Goal: Communication & Community: Answer question/provide support

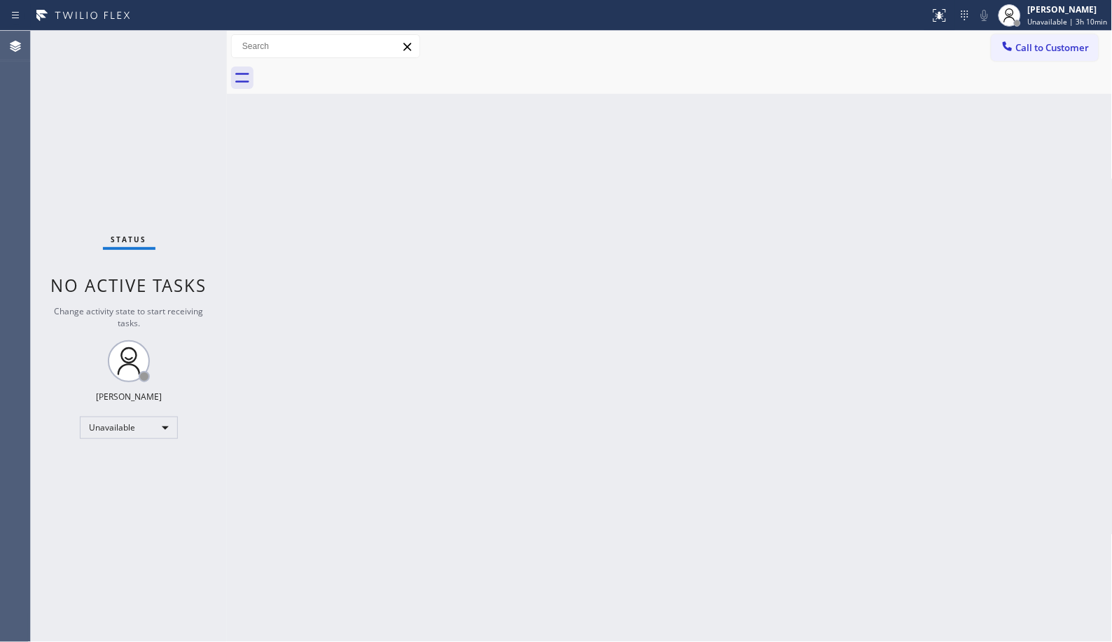
drag, startPoint x: 1048, startPoint y: 58, endPoint x: 945, endPoint y: 59, distance: 102.9
click at [1047, 59] on button "Call to Customer" at bounding box center [1044, 47] width 107 height 27
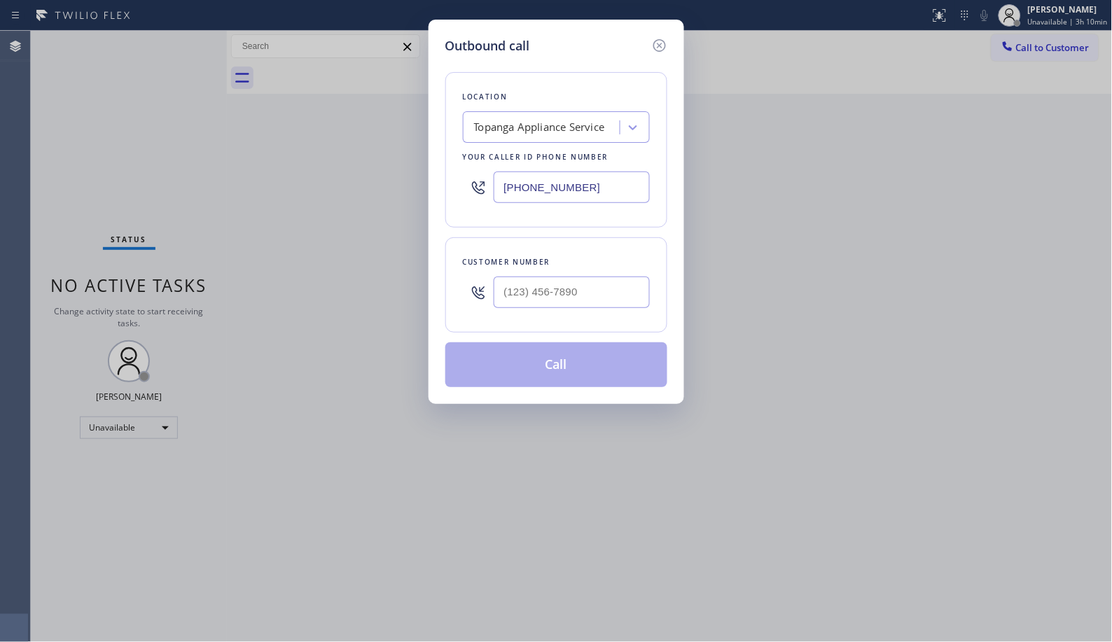
drag, startPoint x: 602, startPoint y: 197, endPoint x: 323, endPoint y: 108, distance: 292.5
click at [413, 158] on div "Outbound call Location Topanga Appliance Service Your caller id phone number [P…" at bounding box center [556, 321] width 1112 height 642
paste input "08) 638-6856"
type input "[PHONE_NUMBER]"
click at [576, 297] on input "(___) ___-____" at bounding box center [572, 293] width 156 height 32
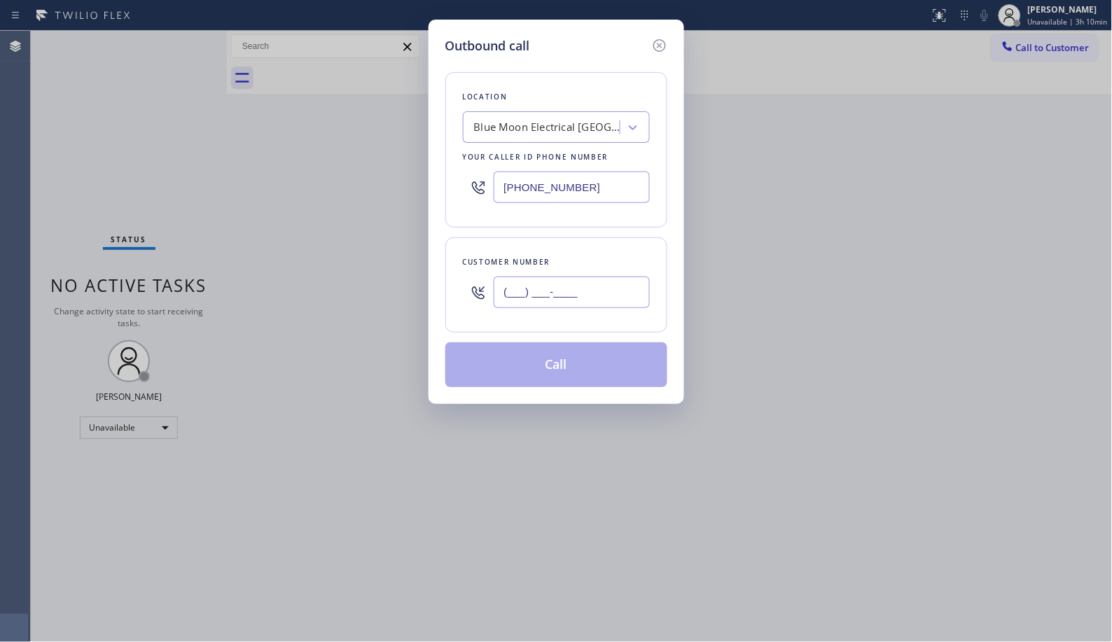
paste input "650) 504-1493"
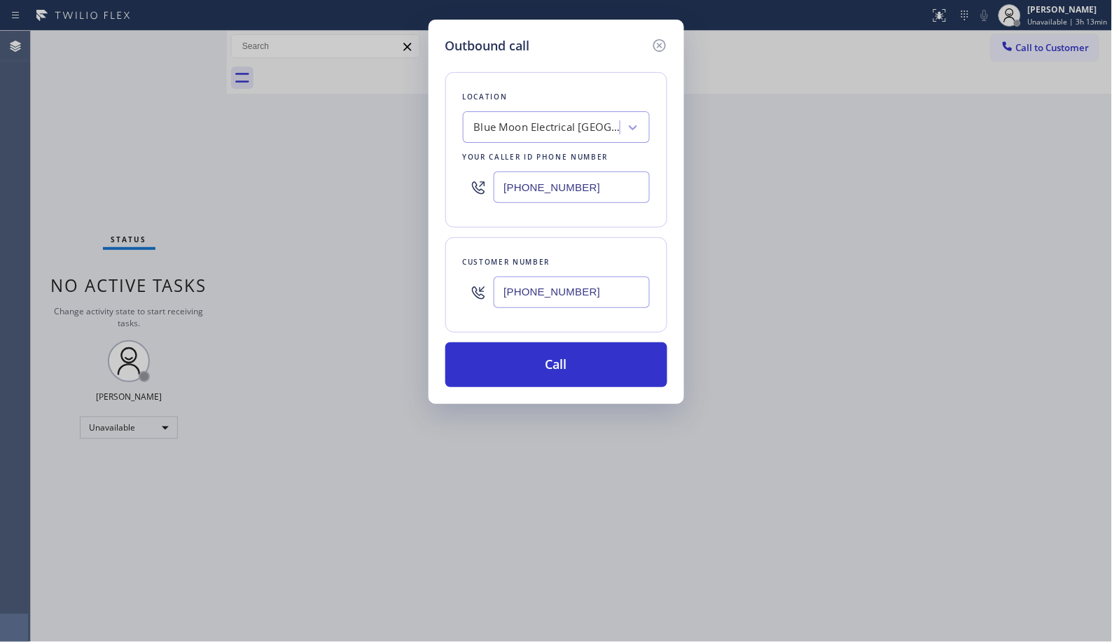
drag, startPoint x: 588, startPoint y: 301, endPoint x: 461, endPoint y: 288, distance: 128.1
click at [461, 288] on div "Customer number [PHONE_NUMBER]" at bounding box center [556, 284] width 222 height 95
paste input "text"
type input "[PHONE_NUMBER]"
click at [527, 375] on button "Call" at bounding box center [556, 364] width 222 height 45
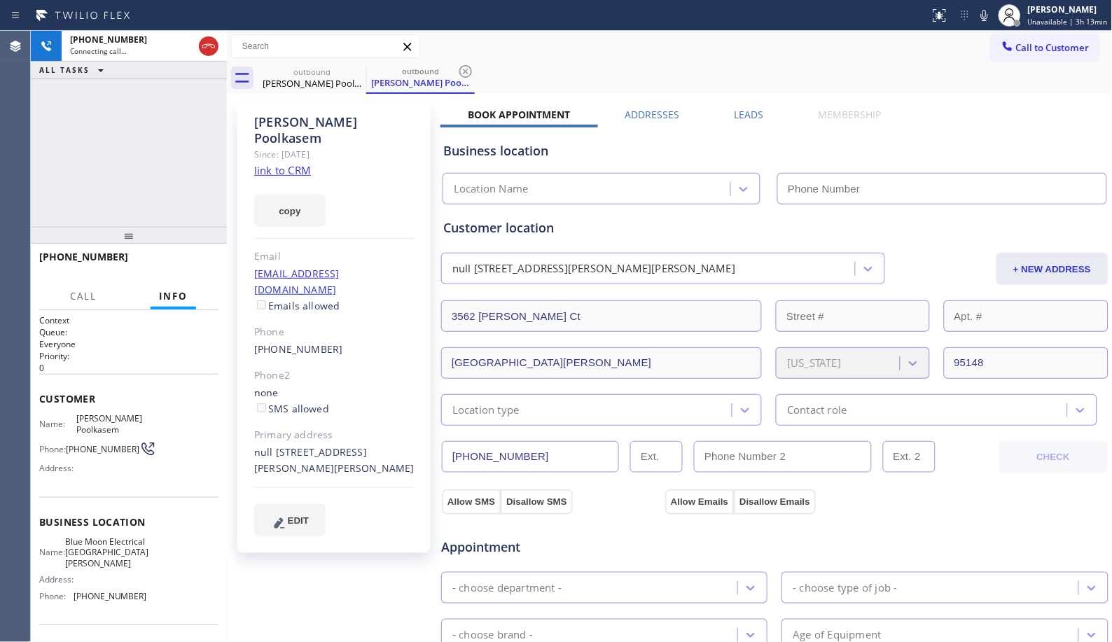
type input "[PHONE_NUMBER]"
click at [472, 71] on icon at bounding box center [465, 71] width 17 height 17
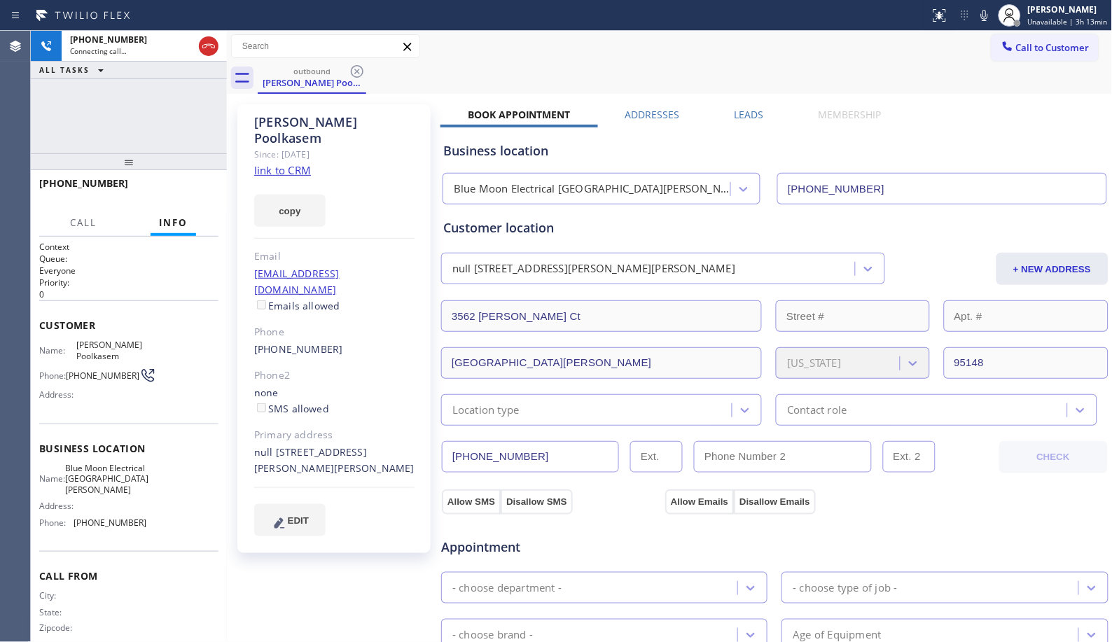
drag, startPoint x: 130, startPoint y: 240, endPoint x: 165, endPoint y: 156, distance: 90.8
click at [165, 156] on div at bounding box center [129, 161] width 196 height 17
click at [138, 131] on div "[PHONE_NUMBER] Connecting call… ALL TASKS ALL TASKS ACTIVE TASKS TASKS IN WRAP …" at bounding box center [129, 92] width 196 height 123
click at [188, 193] on span "HANG UP" at bounding box center [186, 190] width 43 height 10
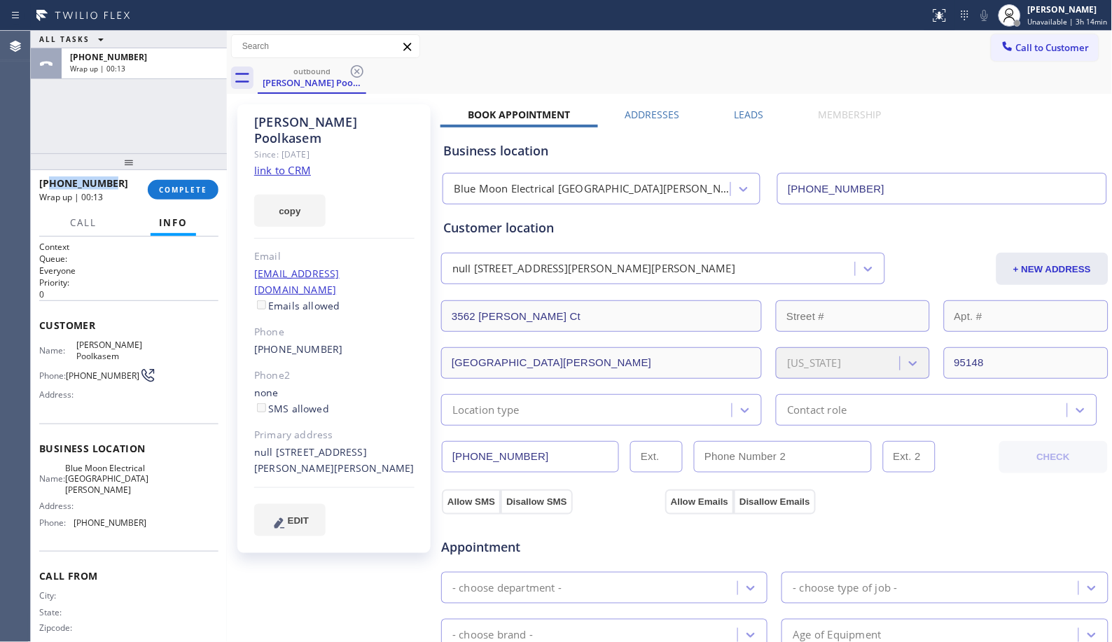
drag, startPoint x: 123, startPoint y: 179, endPoint x: 51, endPoint y: 188, distance: 72.6
click at [52, 183] on div "[PHONE_NUMBER]" at bounding box center [88, 182] width 99 height 13
click at [502, 51] on div "Call to Customer Outbound call Location Blue Moon Electrical [GEOGRAPHIC_DATA][…" at bounding box center [670, 46] width 886 height 25
drag, startPoint x: 80, startPoint y: 185, endPoint x: 67, endPoint y: 179, distance: 13.8
click at [51, 181] on div "[PHONE_NUMBER]" at bounding box center [88, 182] width 99 height 13
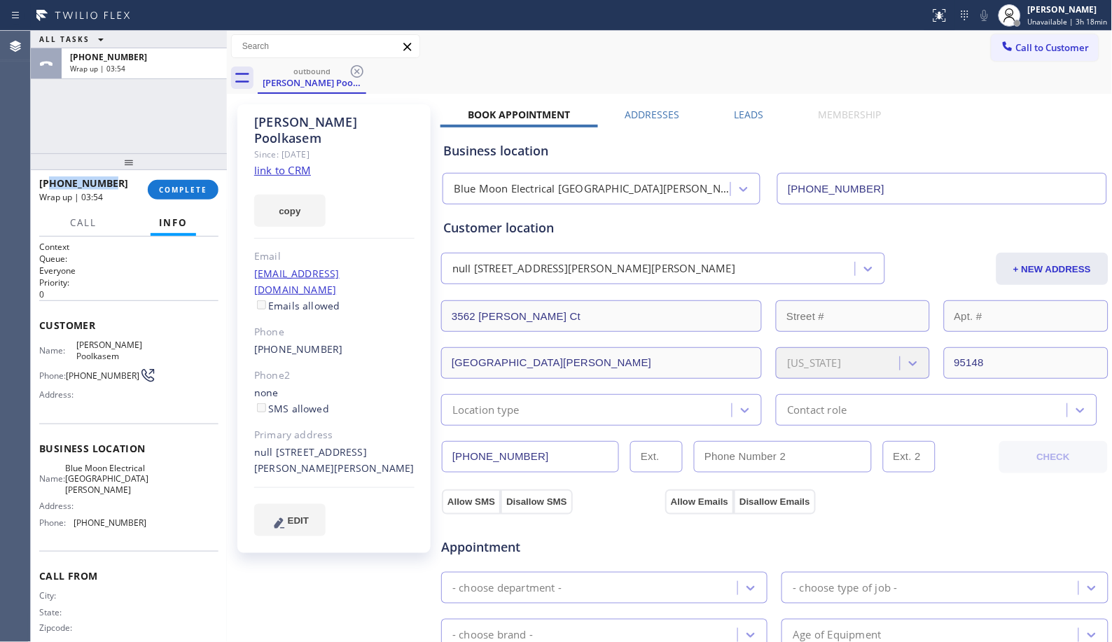
copy span "6505041493"
click at [186, 190] on span "COMPLETE" at bounding box center [183, 190] width 48 height 10
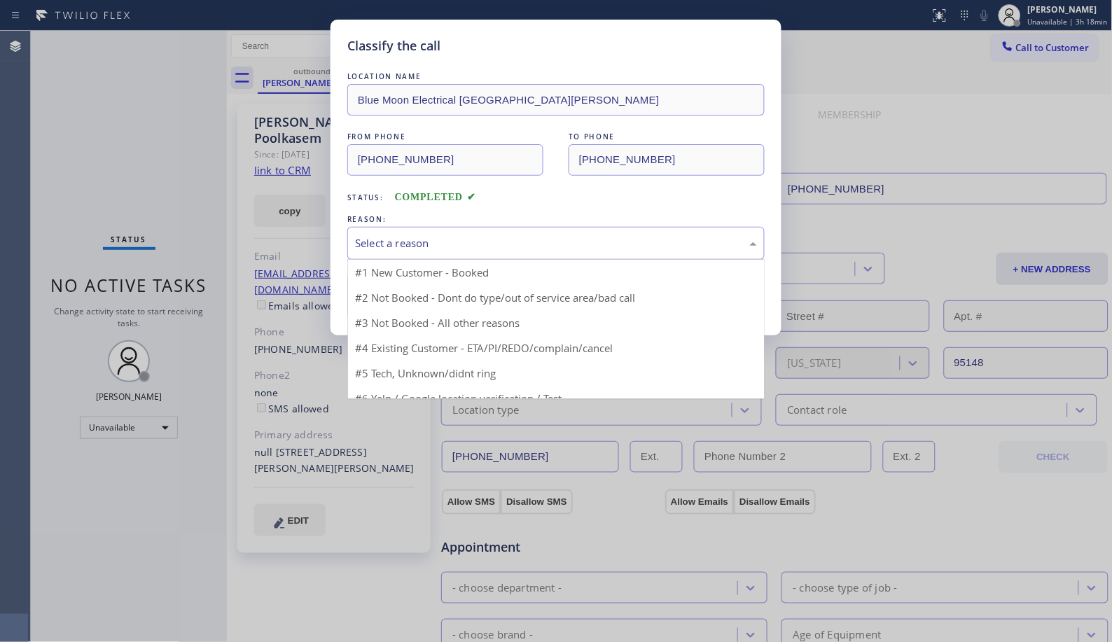
drag, startPoint x: 526, startPoint y: 245, endPoint x: 520, endPoint y: 253, distance: 9.5
click at [524, 249] on div "Select a reason" at bounding box center [556, 243] width 402 height 16
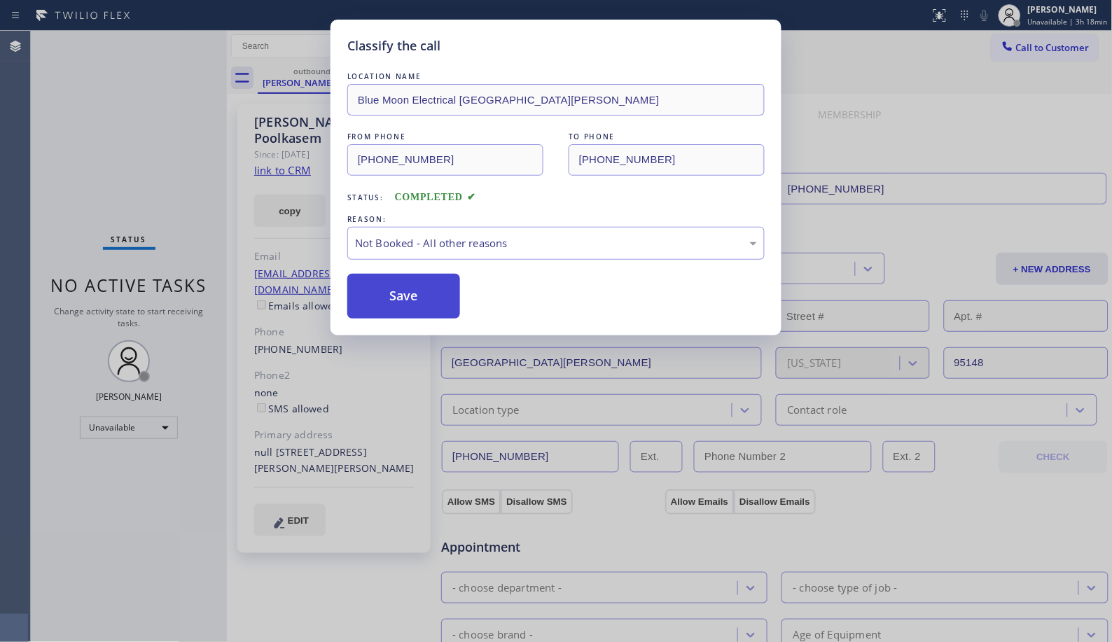
click at [418, 303] on button "Save" at bounding box center [403, 296] width 113 height 45
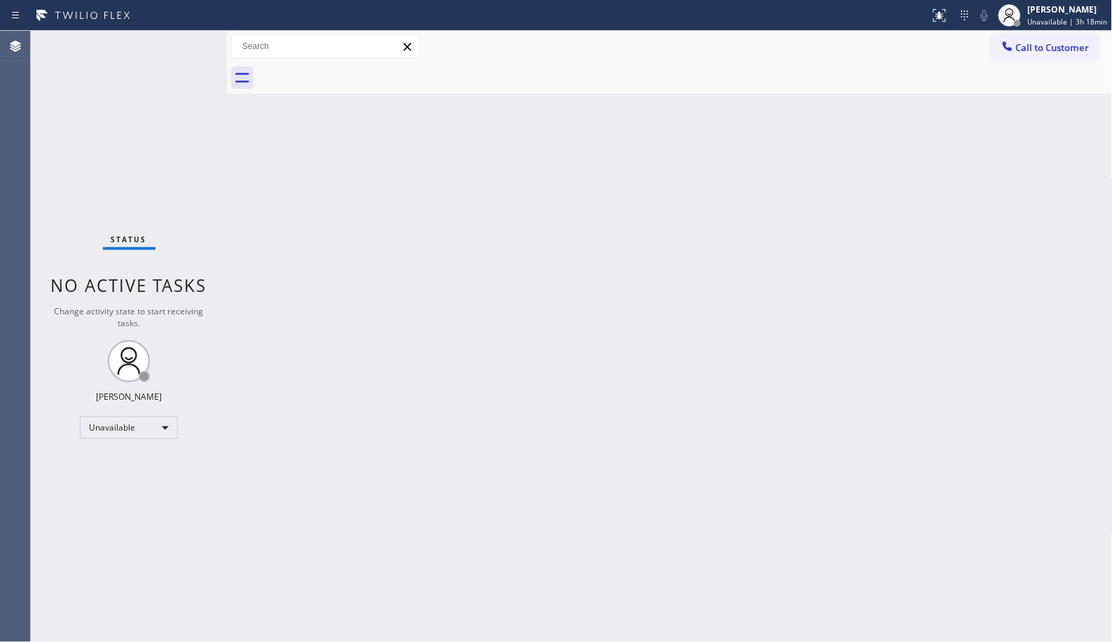
drag, startPoint x: 1087, startPoint y: 46, endPoint x: 994, endPoint y: 50, distance: 92.5
click at [1086, 46] on span "Call to Customer" at bounding box center [1053, 47] width 74 height 13
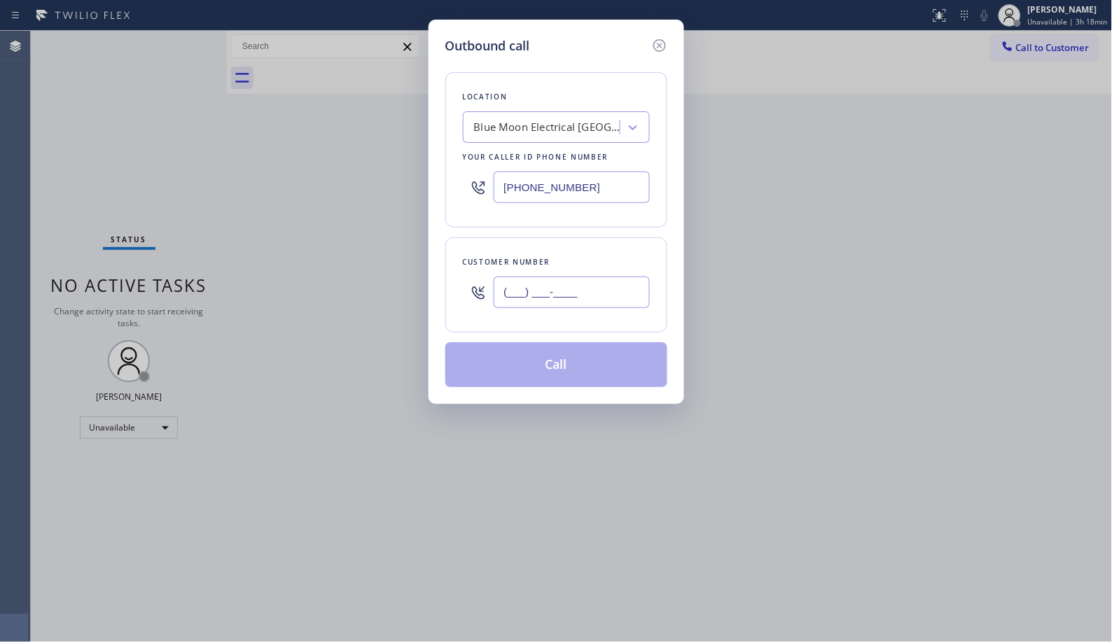
drag, startPoint x: 605, startPoint y: 282, endPoint x: 401, endPoint y: 305, distance: 205.0
click at [405, 312] on div "Outbound call Location Blue Moon Electrical [GEOGRAPHIC_DATA][PERSON_NAME] Your…" at bounding box center [556, 321] width 1112 height 642
paste input "650) 504-1493"
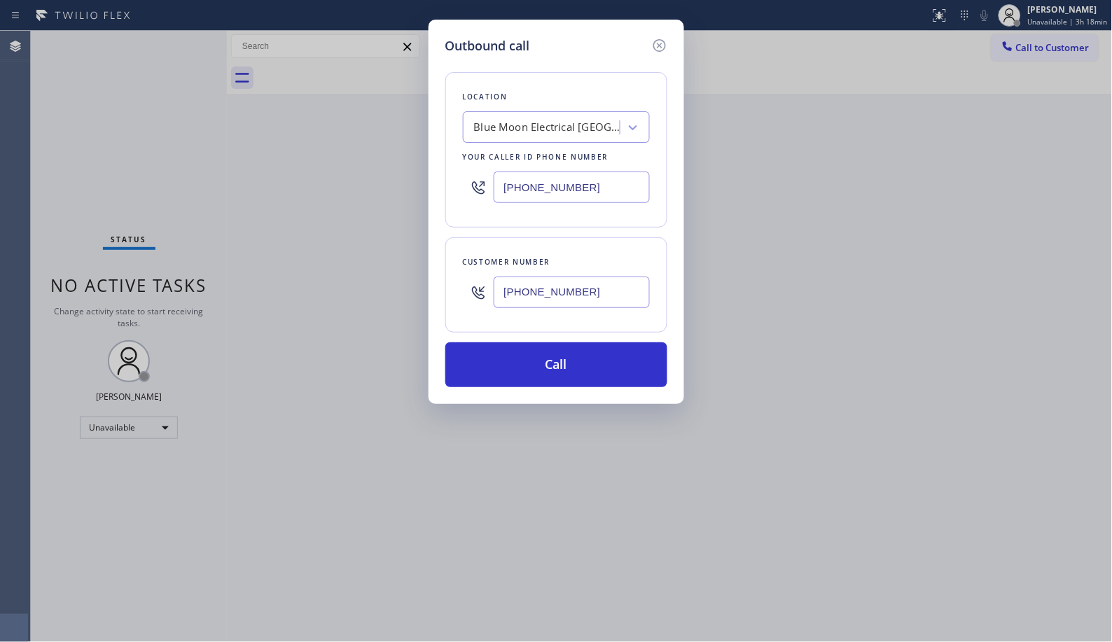
type input "[PHONE_NUMBER]"
click at [613, 380] on button "Call" at bounding box center [556, 364] width 222 height 45
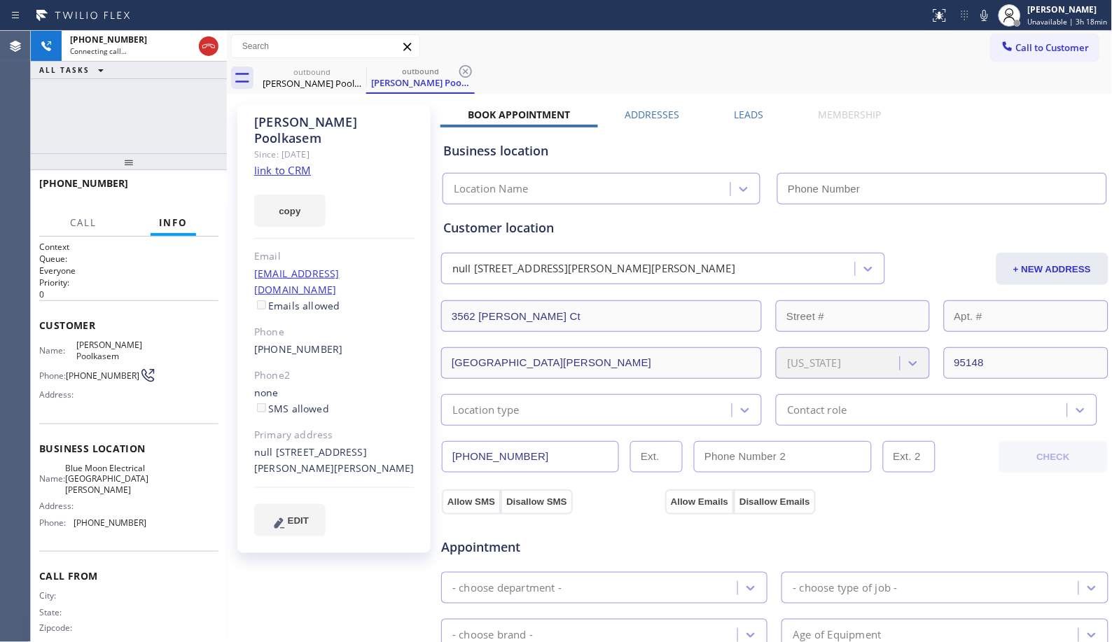
type input "[PHONE_NUMBER]"
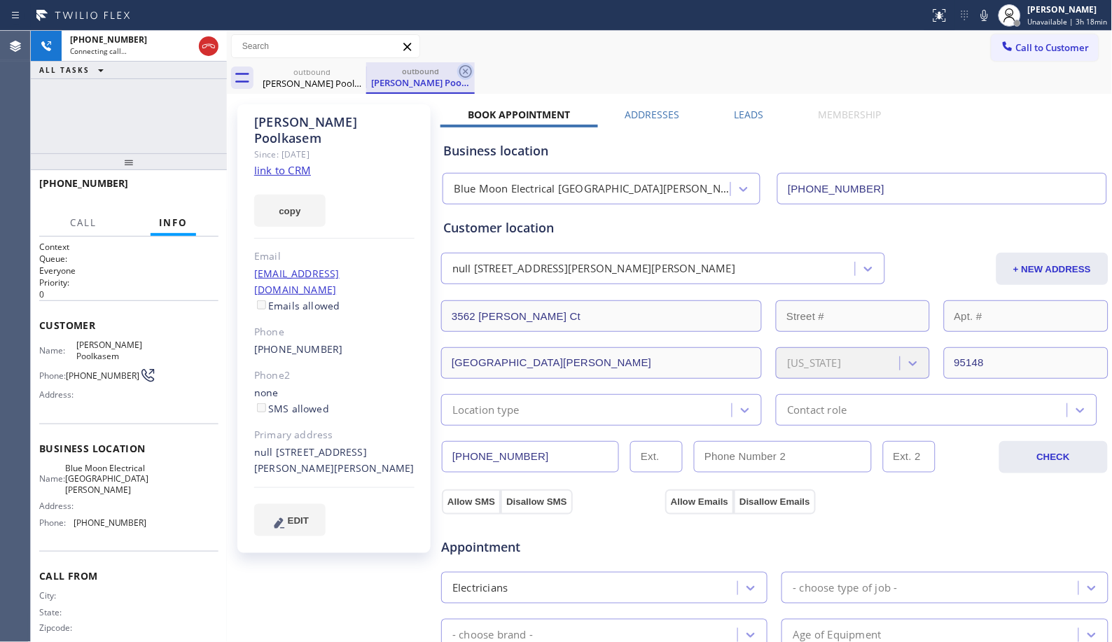
click at [469, 74] on icon at bounding box center [465, 71] width 17 height 17
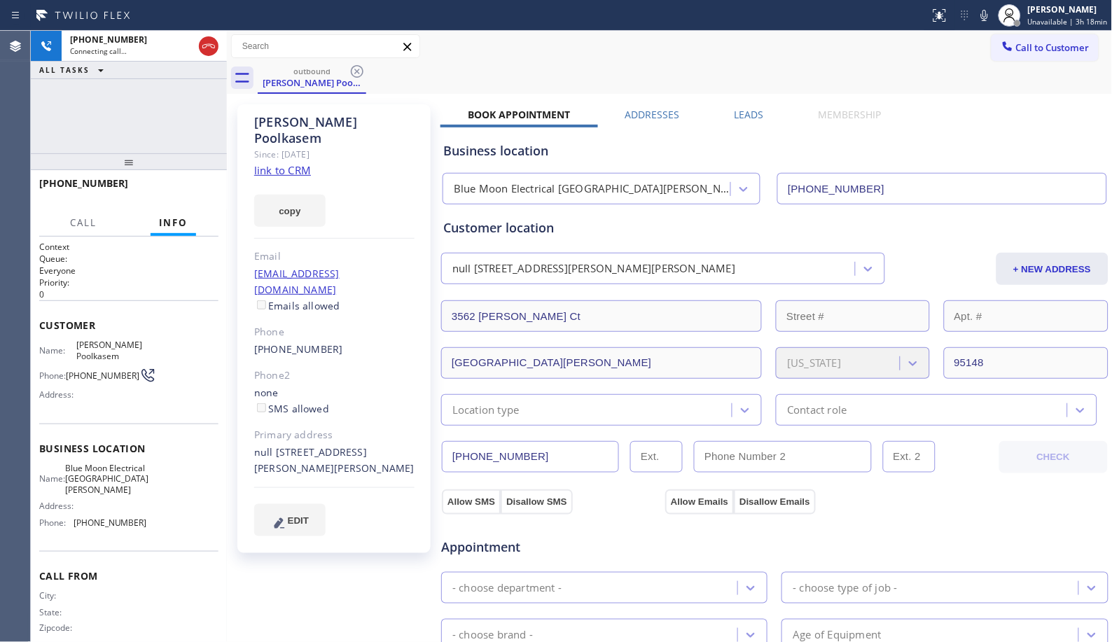
drag, startPoint x: 499, startPoint y: 53, endPoint x: 464, endPoint y: 58, distance: 35.4
click at [499, 53] on div "Call to Customer Outbound call Location Blue Moon Electrical [GEOGRAPHIC_DATA][…" at bounding box center [670, 46] width 886 height 25
click at [209, 46] on icon at bounding box center [208, 46] width 17 height 17
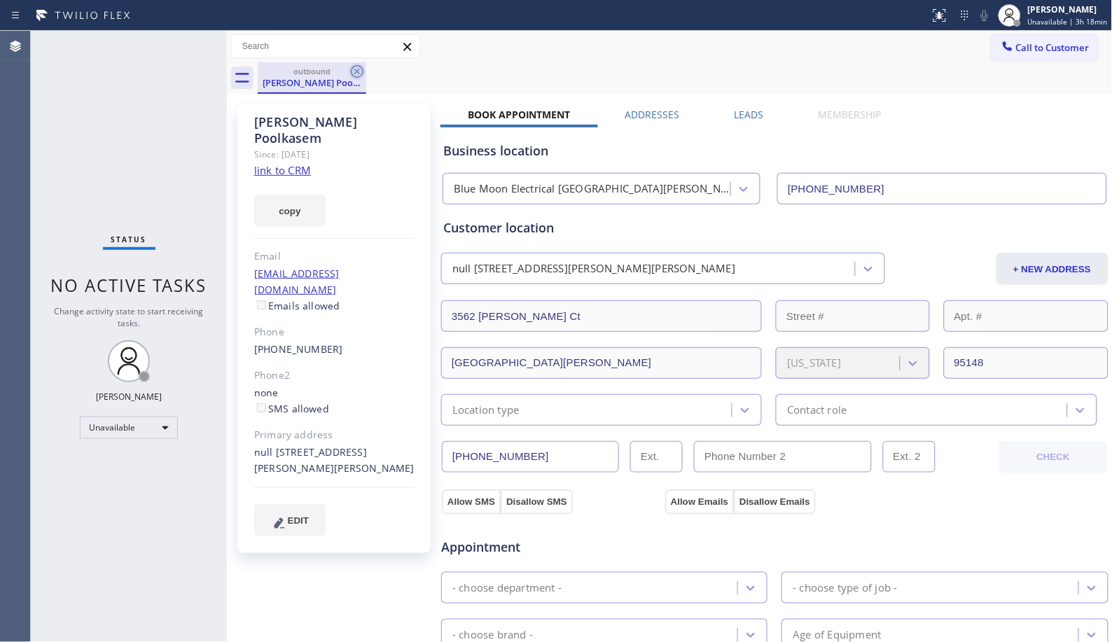
click at [358, 73] on icon at bounding box center [357, 71] width 13 height 13
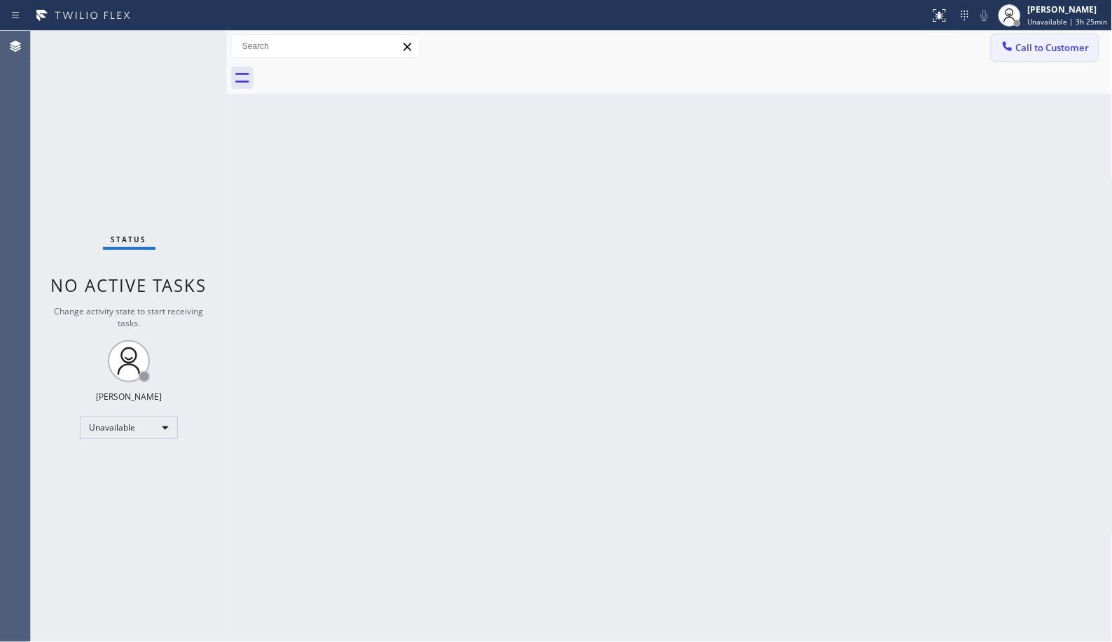
click at [1060, 57] on button "Call to Customer" at bounding box center [1044, 47] width 107 height 27
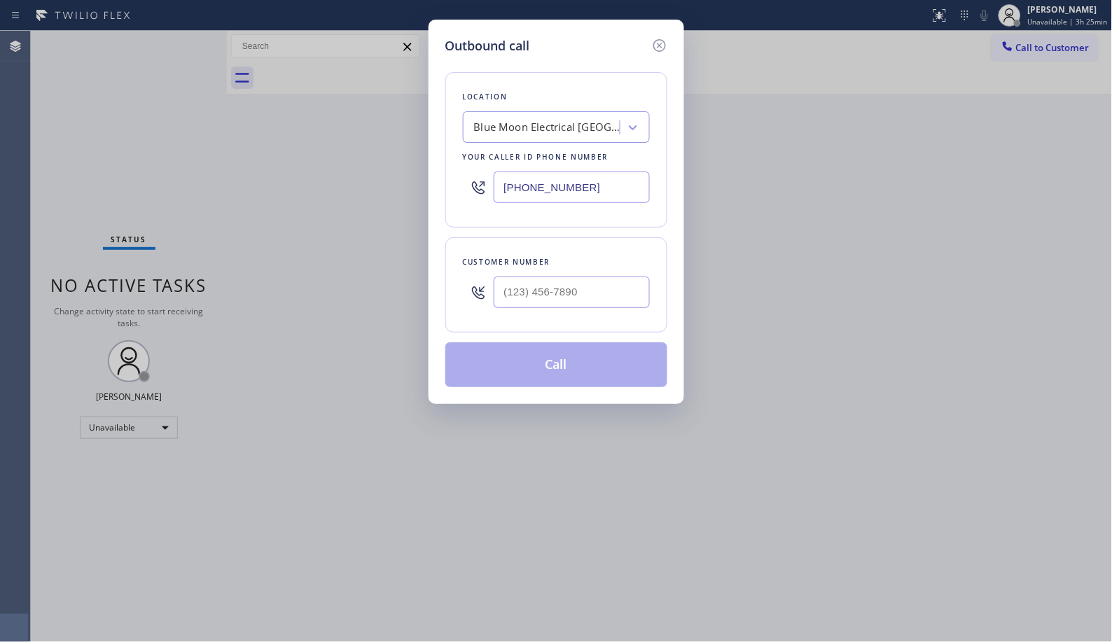
drag, startPoint x: 607, startPoint y: 191, endPoint x: 323, endPoint y: 3, distance: 341.0
click at [305, 109] on div "Outbound call Location Blue Moon Electrical [GEOGRAPHIC_DATA][PERSON_NAME] Your…" at bounding box center [556, 321] width 1112 height 642
paste input "657) 315-6775"
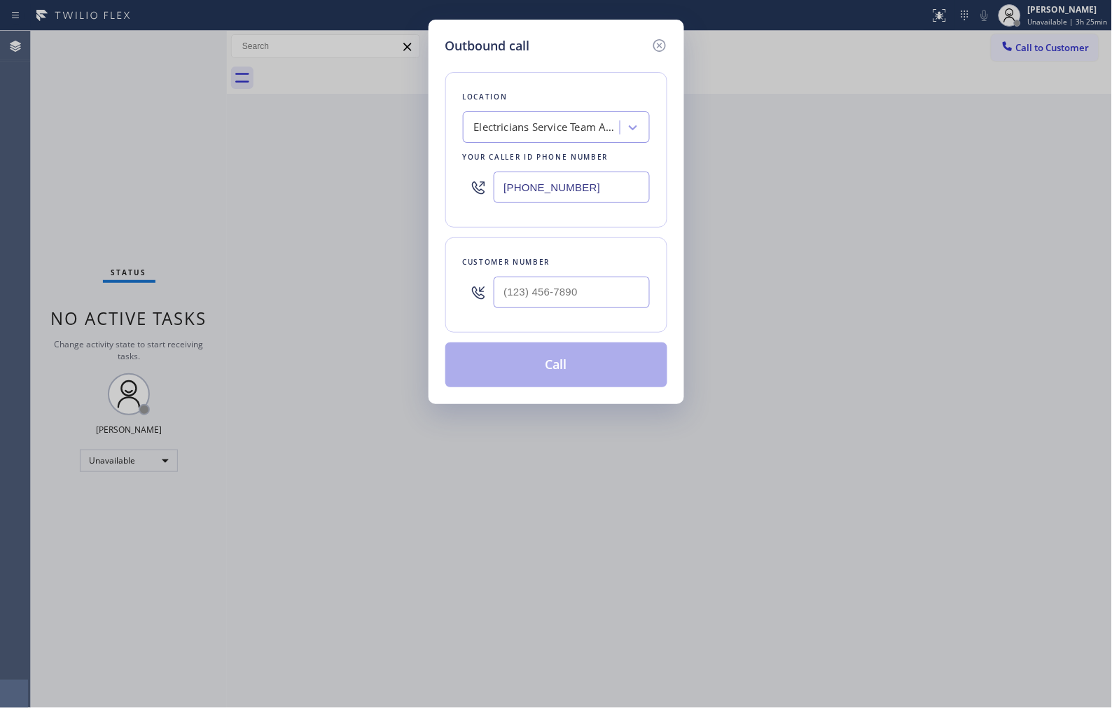
type input "[PHONE_NUMBER]"
drag, startPoint x: 614, startPoint y: 305, endPoint x: 575, endPoint y: 246, distance: 70.7
click at [614, 305] on input "(___) ___-____" at bounding box center [572, 293] width 156 height 32
paste input "832) 661-0735"
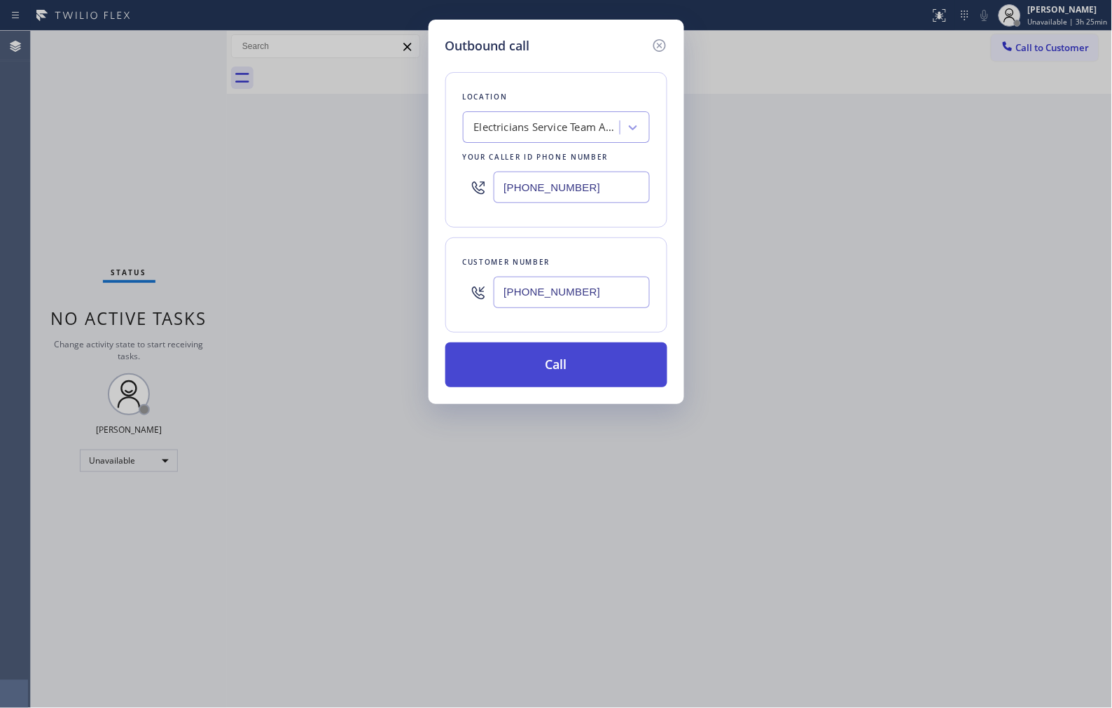
type input "[PHONE_NUMBER]"
click at [614, 380] on button "Call" at bounding box center [556, 364] width 222 height 45
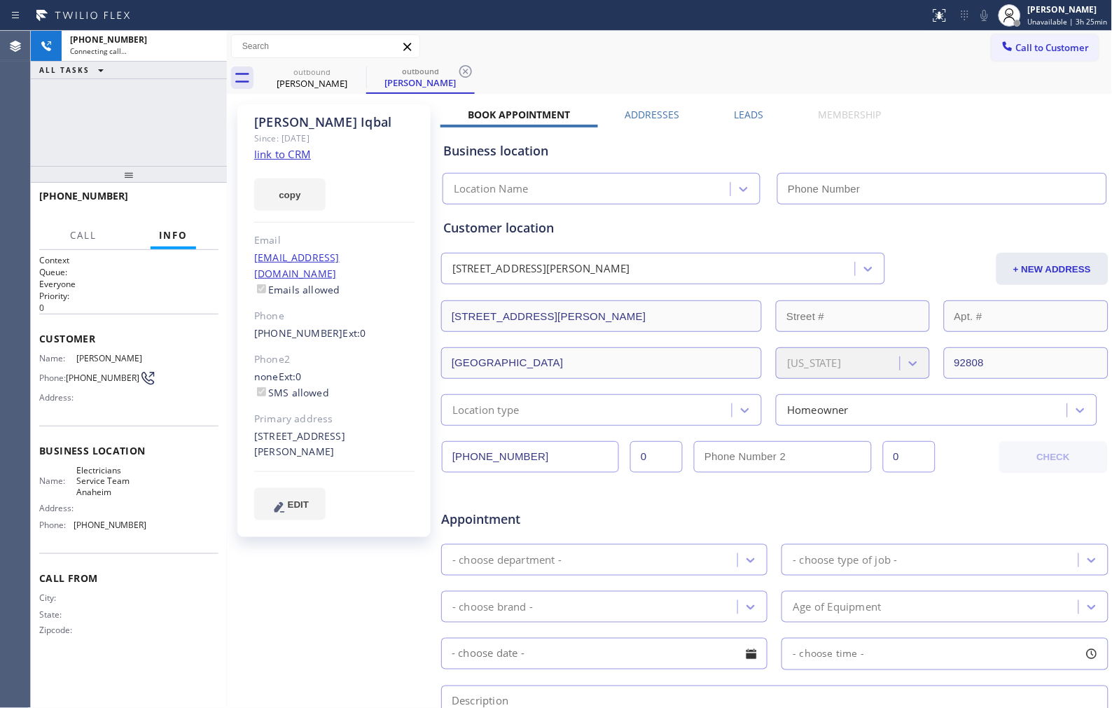
type input "[PHONE_NUMBER]"
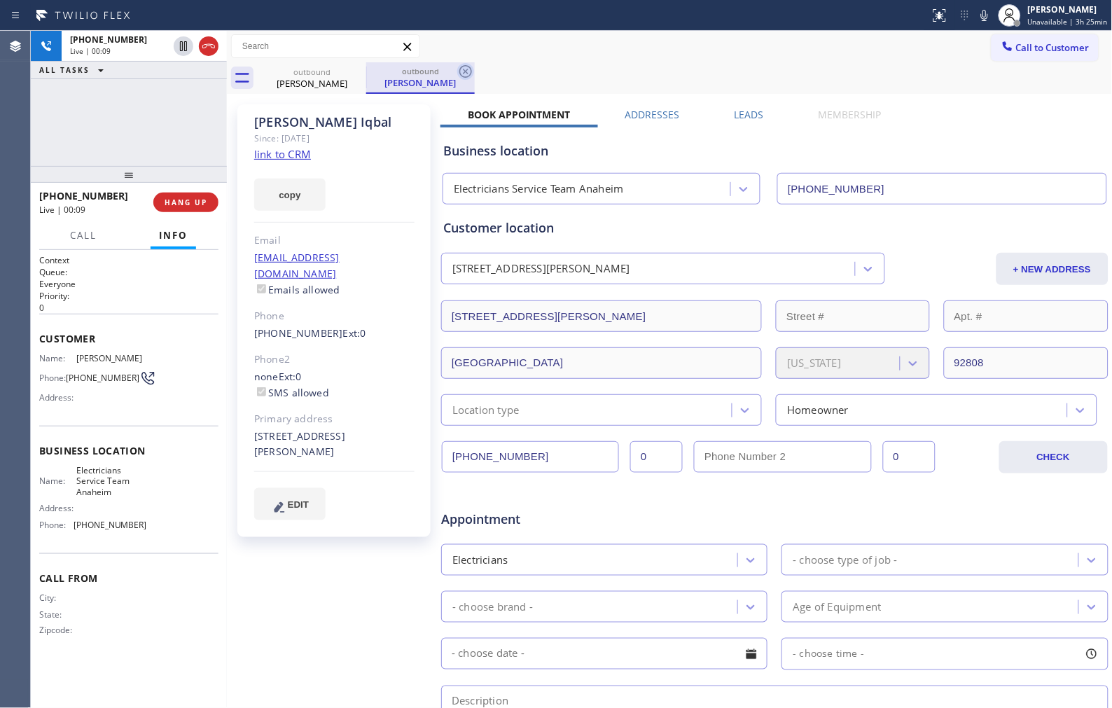
click at [469, 75] on icon at bounding box center [465, 71] width 13 height 13
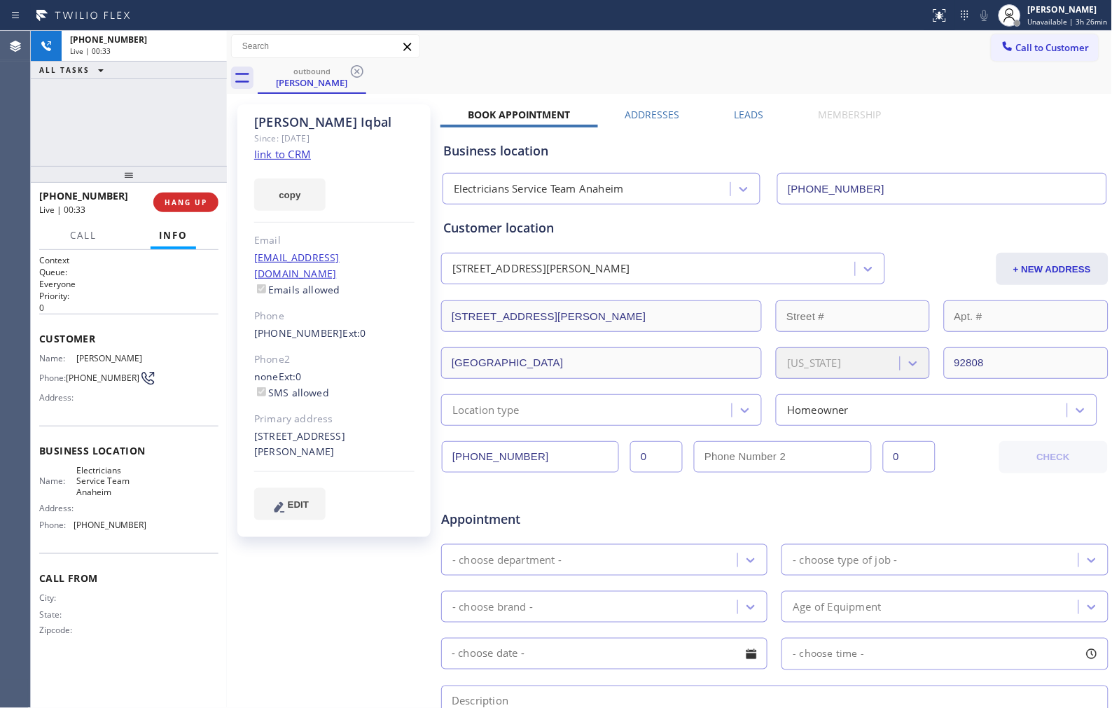
click at [204, 157] on div "[PHONE_NUMBER] Live | 00:33 ALL TASKS ALL TASKS ACTIVE TASKS TASKS IN WRAP UP" at bounding box center [129, 98] width 196 height 135
click at [185, 207] on span "COMPLETE" at bounding box center [183, 202] width 48 height 10
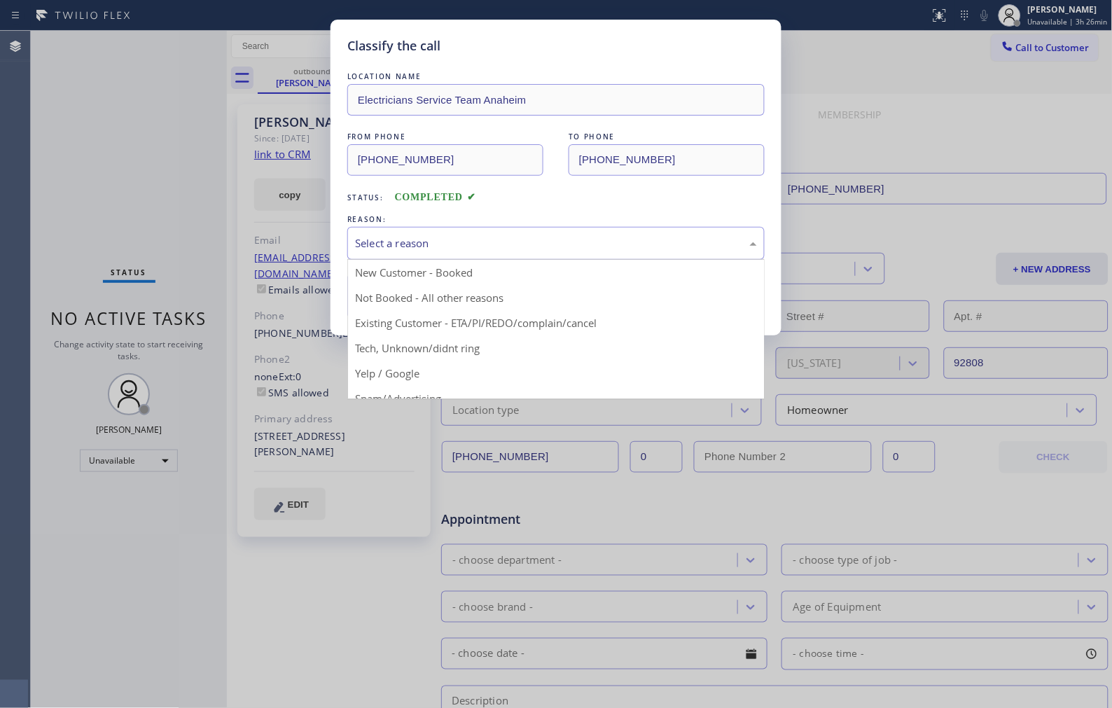
drag, startPoint x: 552, startPoint y: 239, endPoint x: 541, endPoint y: 241, distance: 10.6
click at [546, 240] on div "Select a reason" at bounding box center [556, 243] width 402 height 16
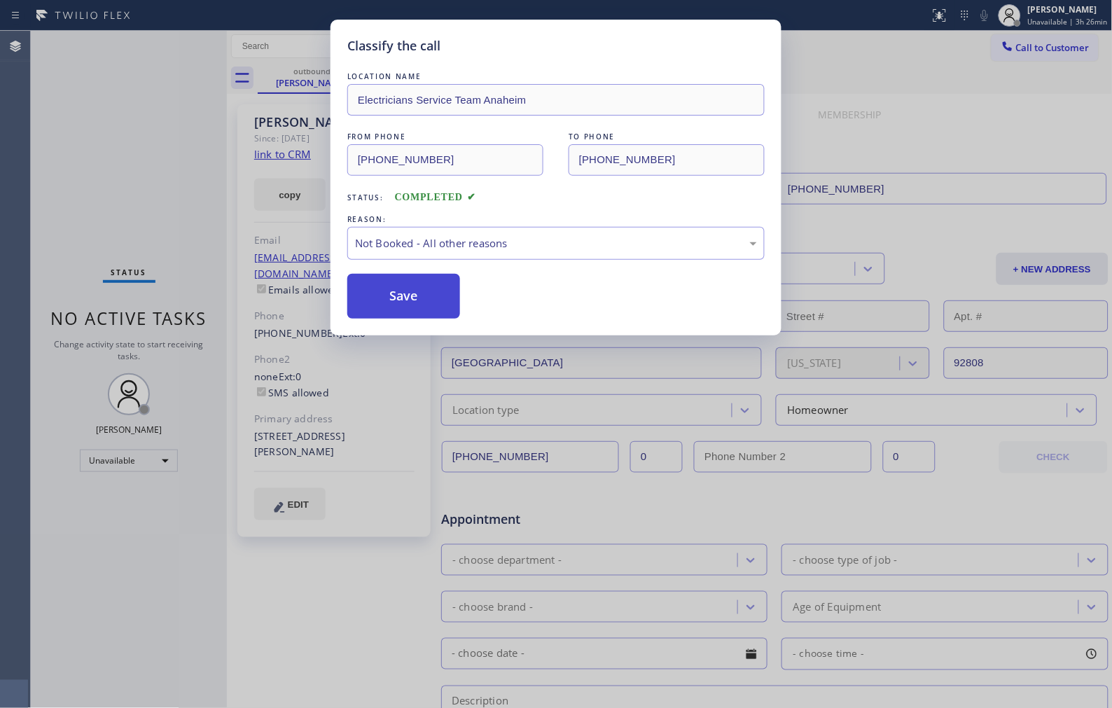
click at [416, 300] on button "Save" at bounding box center [403, 296] width 113 height 45
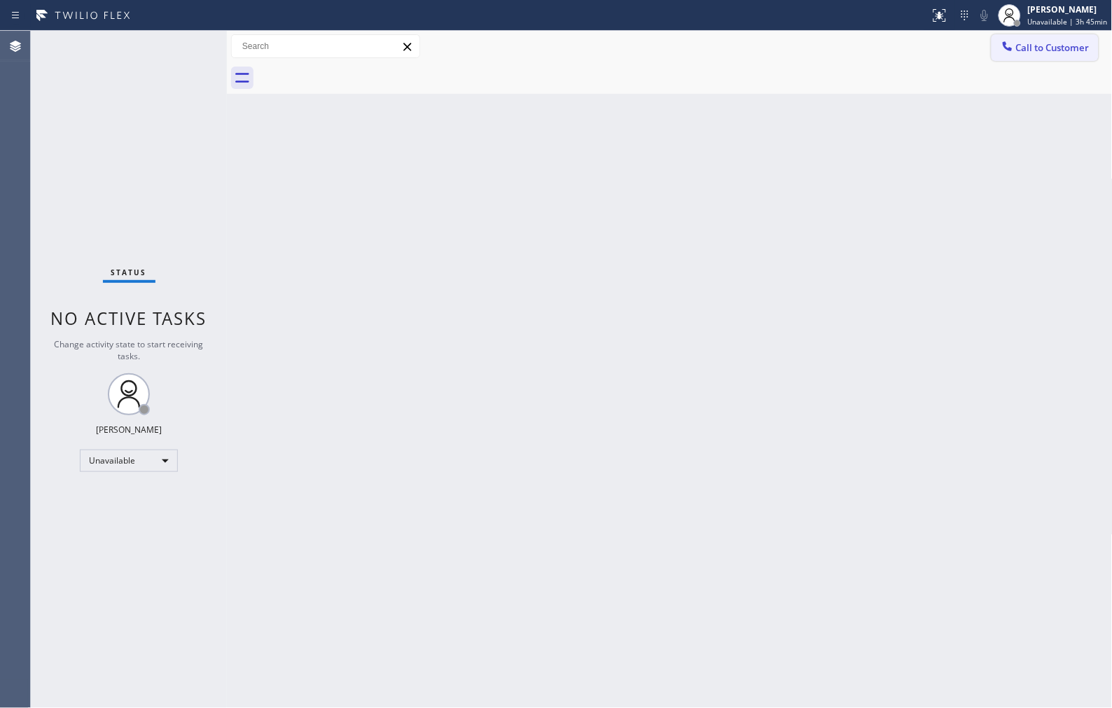
click at [1075, 60] on button "Call to Customer" at bounding box center [1044, 47] width 107 height 27
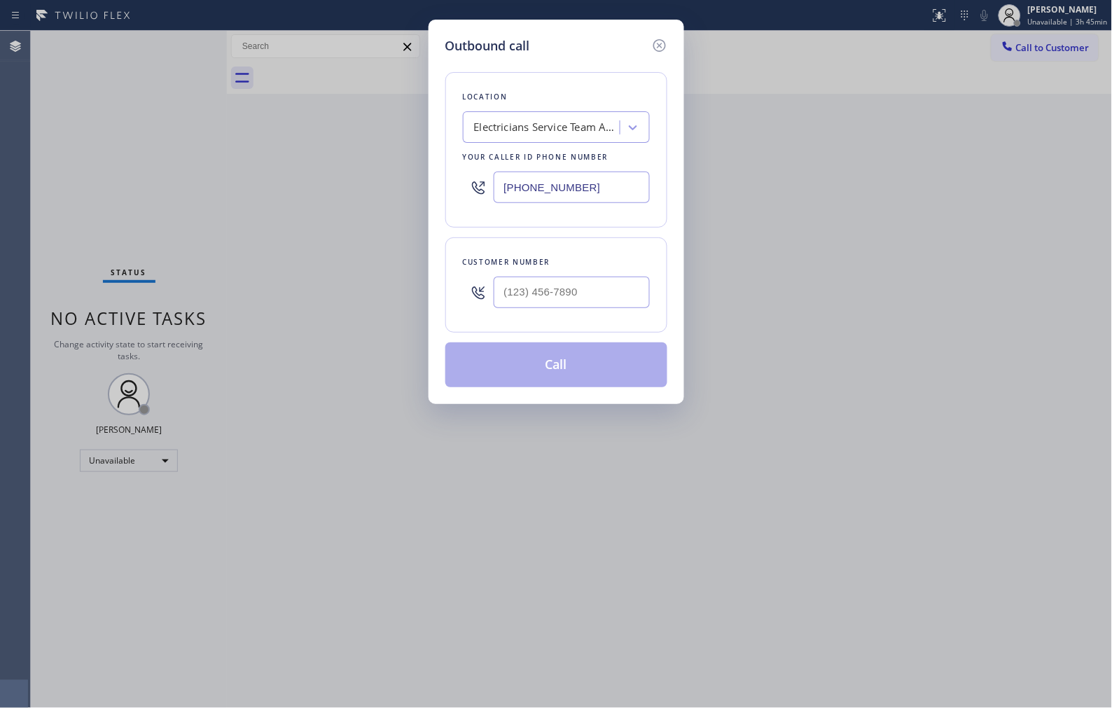
paste input "714) 463-1717"
drag, startPoint x: 512, startPoint y: 174, endPoint x: 492, endPoint y: 169, distance: 20.2
click at [492, 169] on div "[PHONE_NUMBER]" at bounding box center [556, 188] width 187 height 46
type input "[PHONE_NUMBER]"
click at [590, 311] on div at bounding box center [572, 293] width 156 height 46
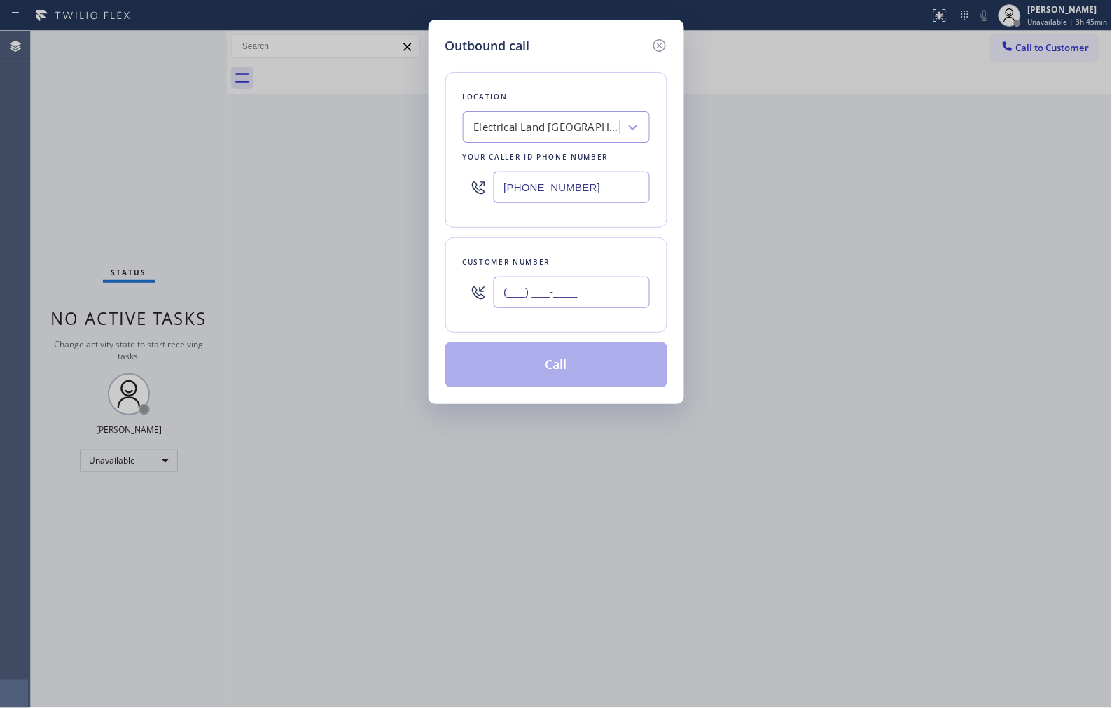
click at [592, 294] on input "(___) ___-____" at bounding box center [572, 293] width 156 height 32
paste input "714) 898-6842"
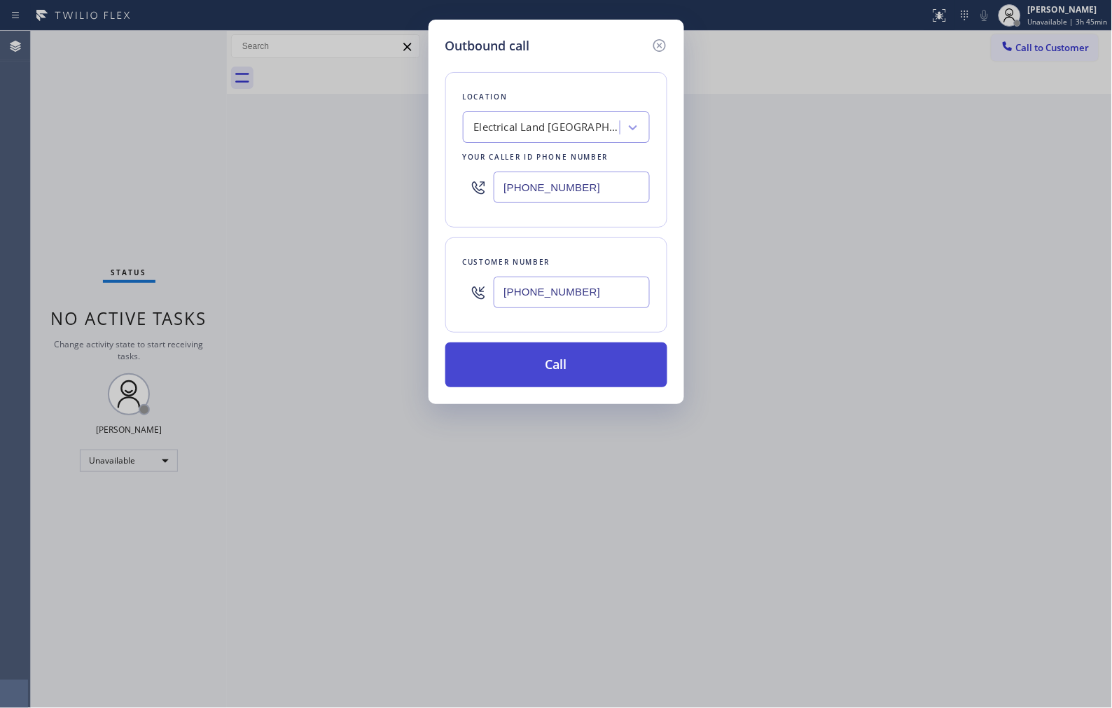
type input "[PHONE_NUMBER]"
click at [574, 354] on button "Call" at bounding box center [556, 364] width 222 height 45
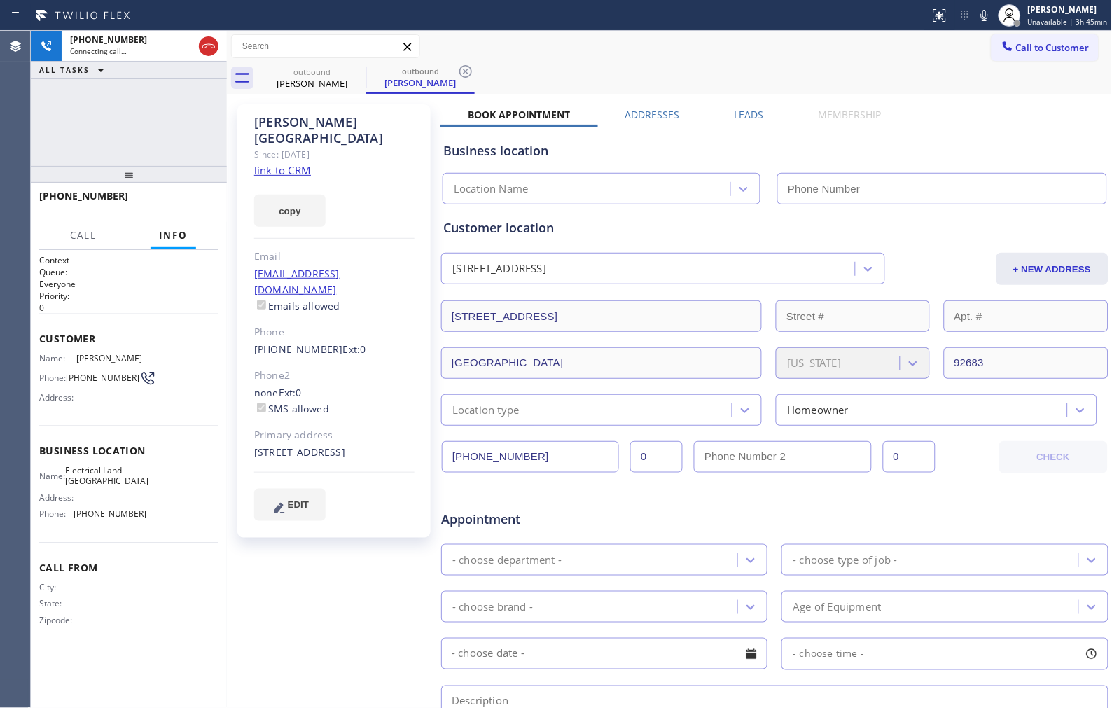
type input "[PHONE_NUMBER]"
click at [471, 78] on icon at bounding box center [465, 71] width 17 height 17
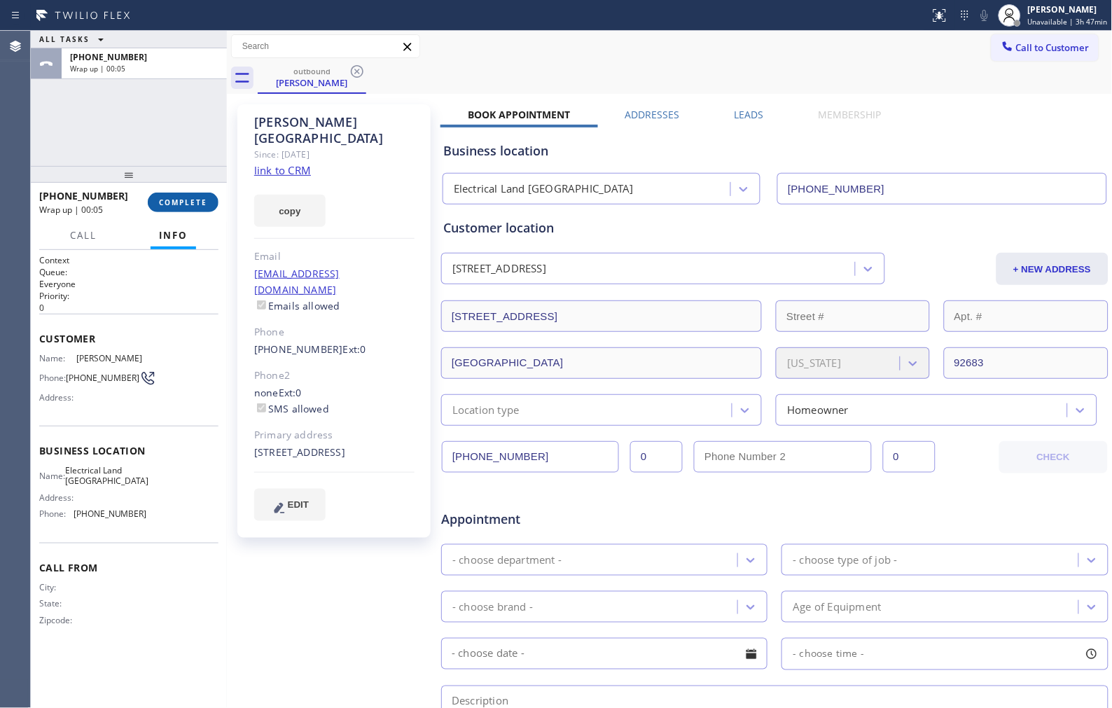
click at [207, 200] on button "COMPLETE" at bounding box center [183, 203] width 71 height 20
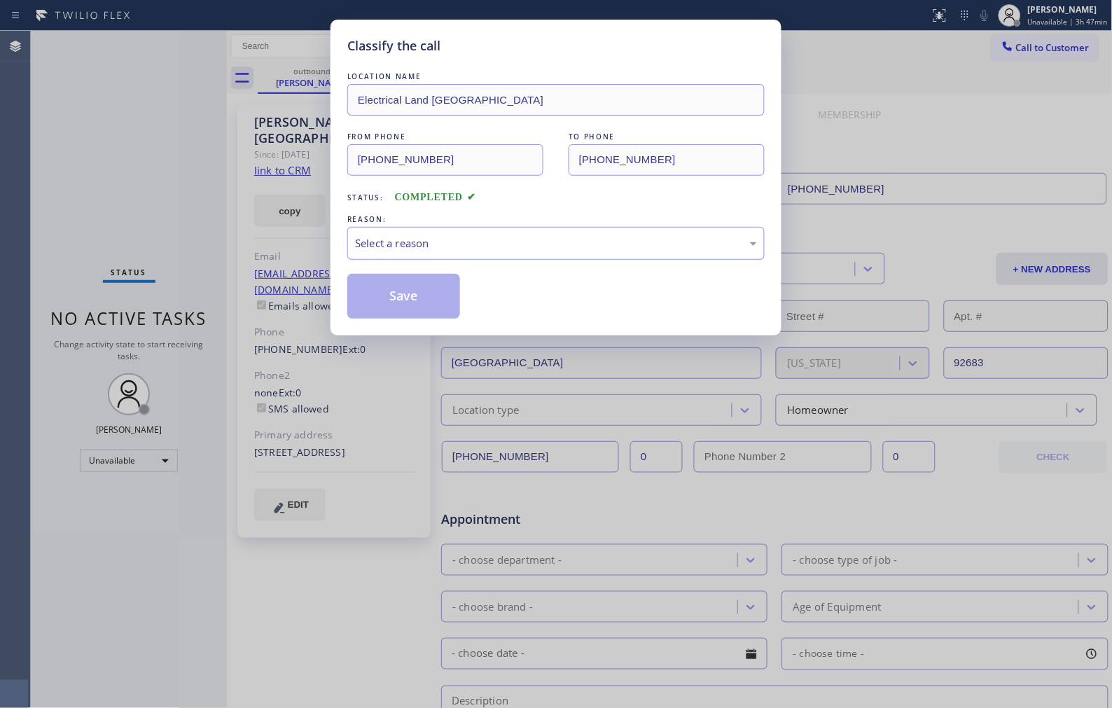
click at [590, 244] on div "Select a reason" at bounding box center [556, 243] width 402 height 16
click at [403, 300] on button "Save" at bounding box center [403, 296] width 113 height 45
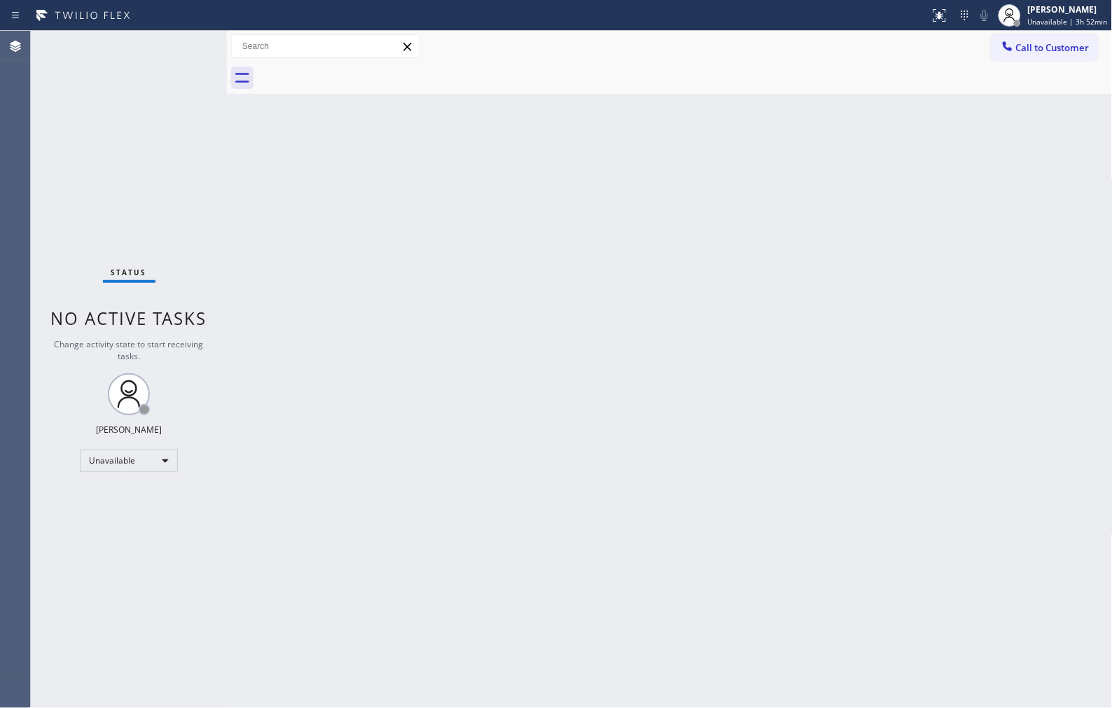
click at [810, 256] on div "Back to Dashboard Change Sender ID Customers Technicians Select a contact Outbo…" at bounding box center [670, 369] width 886 height 677
drag, startPoint x: 1040, startPoint y: 43, endPoint x: 151, endPoint y: 294, distance: 923.9
click at [1038, 45] on span "Call to Customer" at bounding box center [1053, 47] width 74 height 13
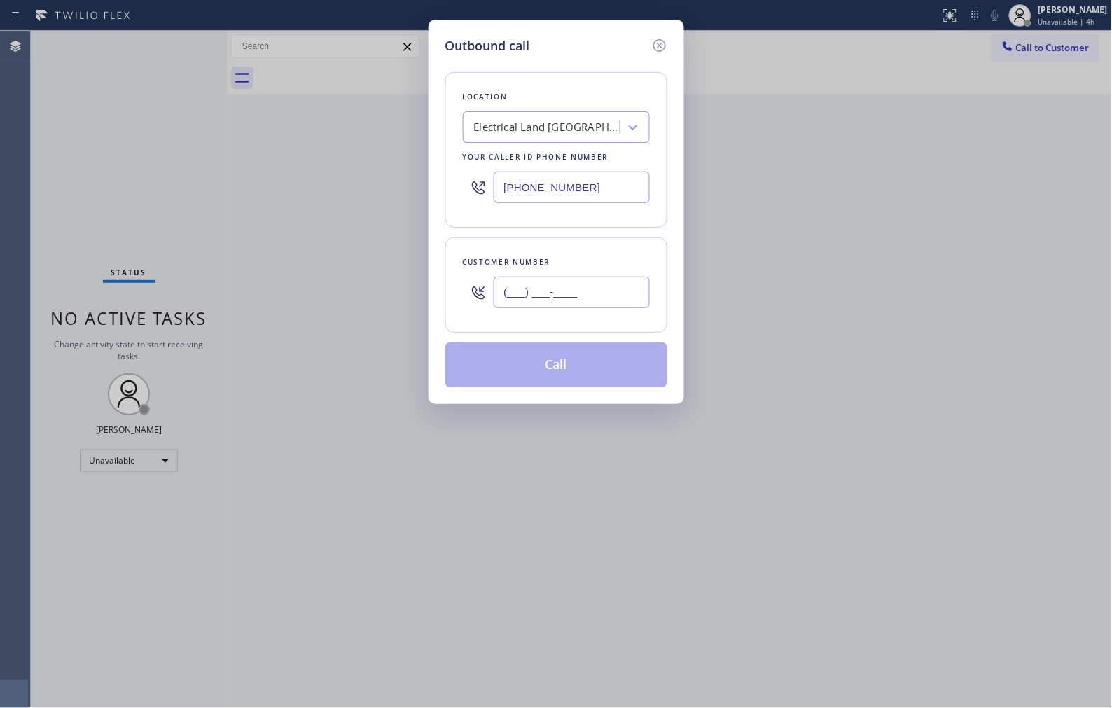
drag, startPoint x: 534, startPoint y: 280, endPoint x: 377, endPoint y: 247, distance: 160.3
click at [393, 258] on div "Outbound call Location Electrical Land [GEOGRAPHIC_DATA] Your caller id phone n…" at bounding box center [556, 354] width 1112 height 708
paste input "310) 748-2012"
type input "[PHONE_NUMBER]"
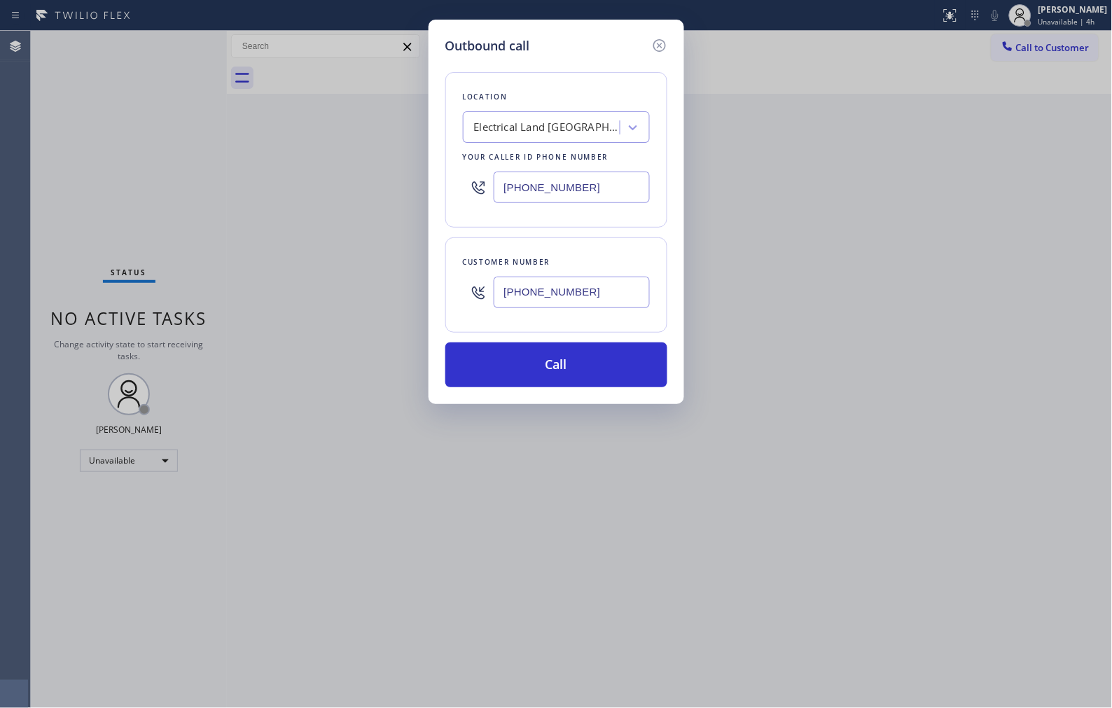
drag, startPoint x: 612, startPoint y: 176, endPoint x: 454, endPoint y: 189, distance: 158.7
click at [454, 189] on div "Location Electrical Land [GEOGRAPHIC_DATA] Your caller id phone number [PHONE_N…" at bounding box center [556, 149] width 222 height 155
paste input "310) 388-4064"
type input "[PHONE_NUMBER]"
paste input "text"
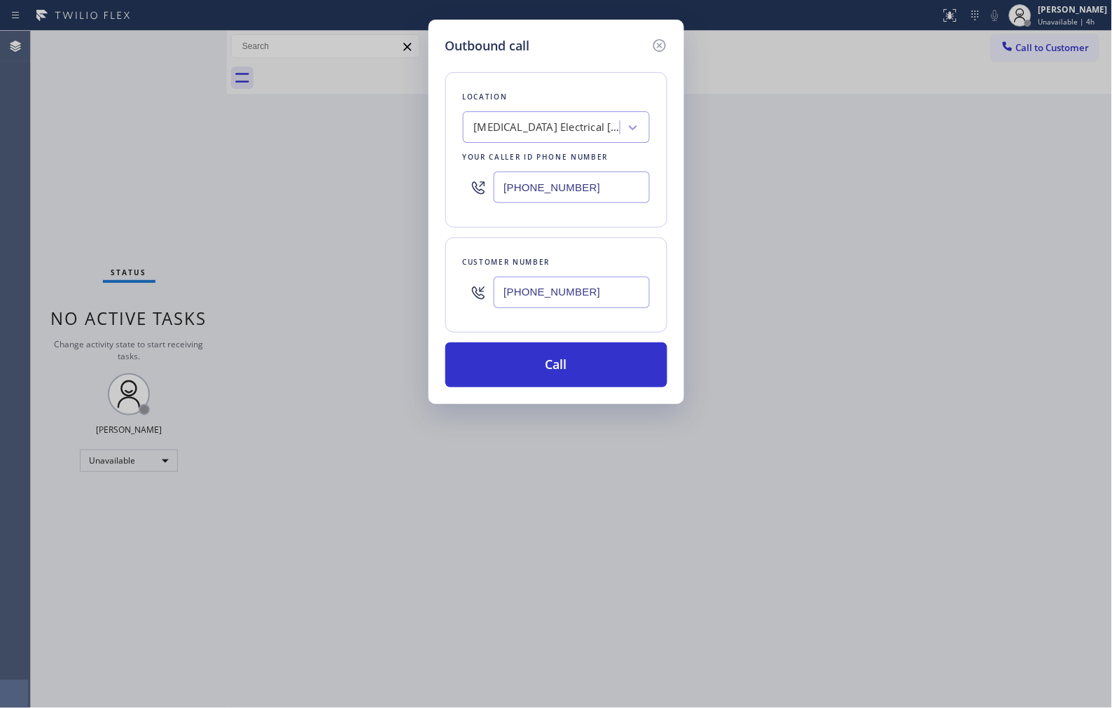
click at [395, 270] on div "Outbound call Location [MEDICAL_DATA] Electrical [GEOGRAPHIC_DATA][PERSON_NAME]…" at bounding box center [556, 354] width 1112 height 708
type input "[PHONE_NUMBER]"
drag, startPoint x: 559, startPoint y: 378, endPoint x: 569, endPoint y: 361, distance: 20.4
click at [560, 382] on button "Call" at bounding box center [556, 364] width 222 height 45
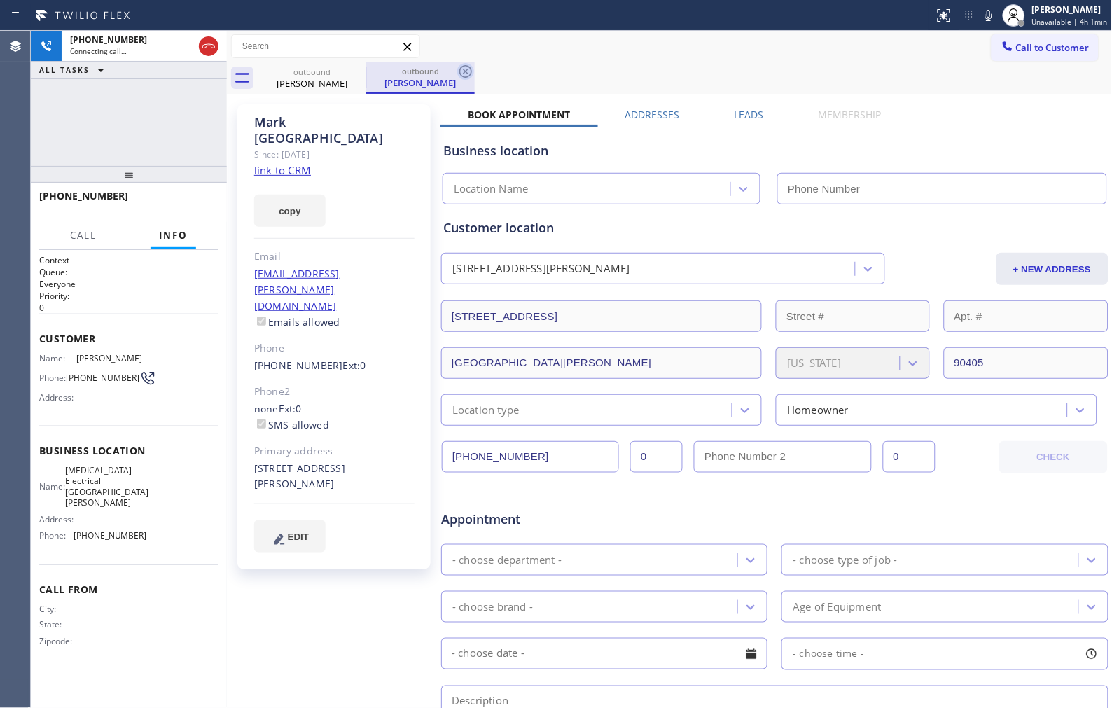
click at [464, 74] on icon at bounding box center [465, 71] width 17 height 17
drag, startPoint x: 136, startPoint y: 177, endPoint x: 256, endPoint y: 211, distance: 124.4
click at [136, 130] on div "[PHONE_NUMBER] Connecting call… ALL TASKS ALL TASKS ACTIVE TASKS TASKS IN WRAP …" at bounding box center [129, 369] width 196 height 677
type input "[PHONE_NUMBER]"
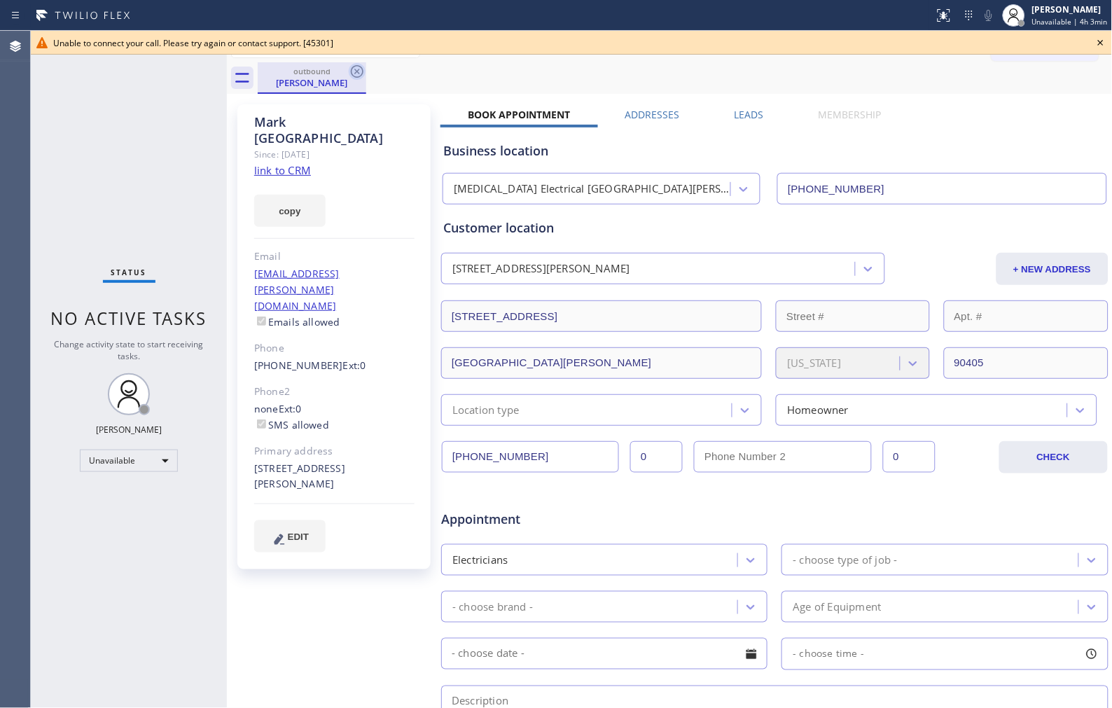
click at [361, 71] on icon at bounding box center [357, 71] width 17 height 17
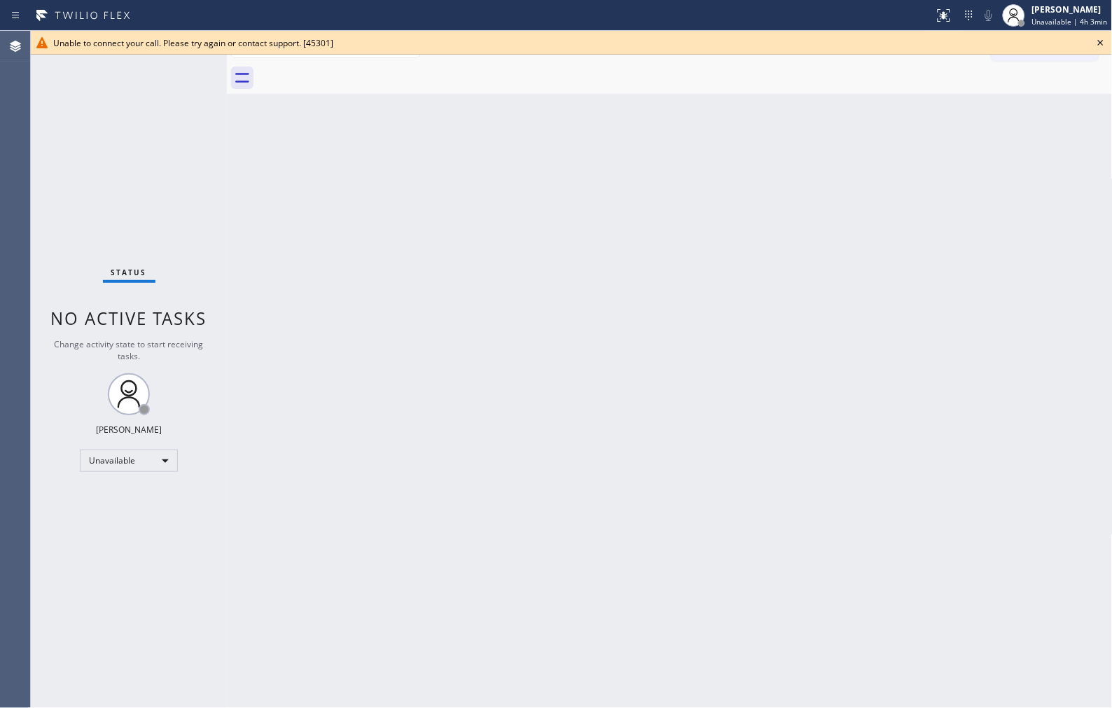
click at [1099, 44] on icon at bounding box center [1101, 43] width 6 height 6
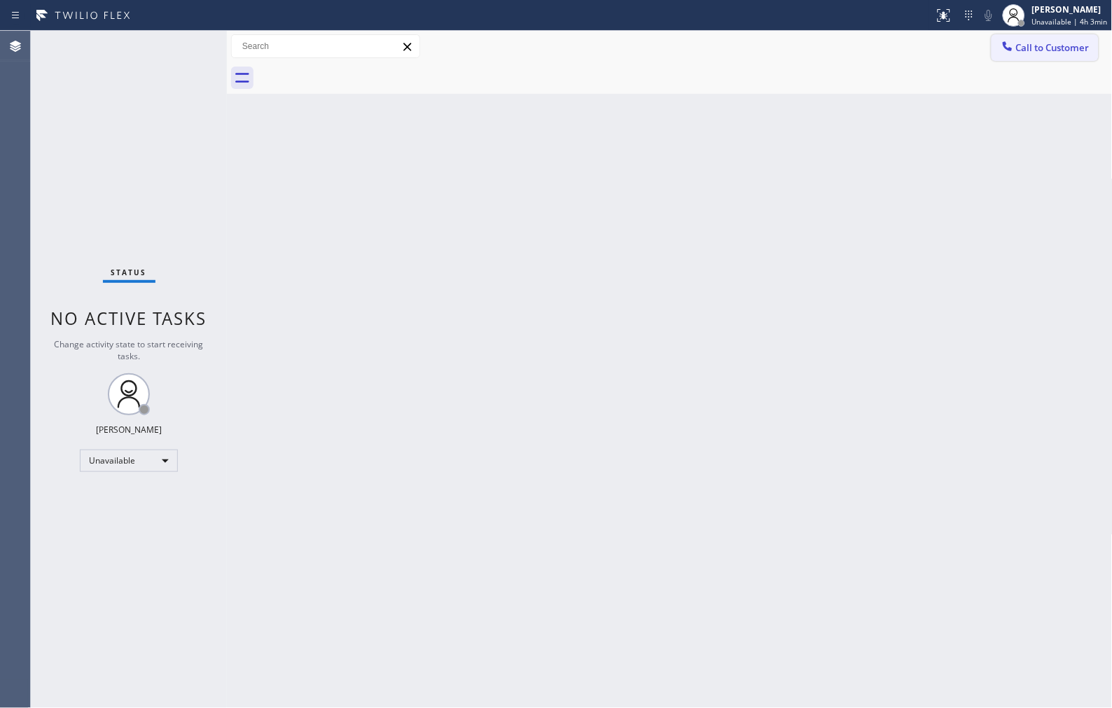
click at [1087, 50] on span "Call to Customer" at bounding box center [1053, 47] width 74 height 13
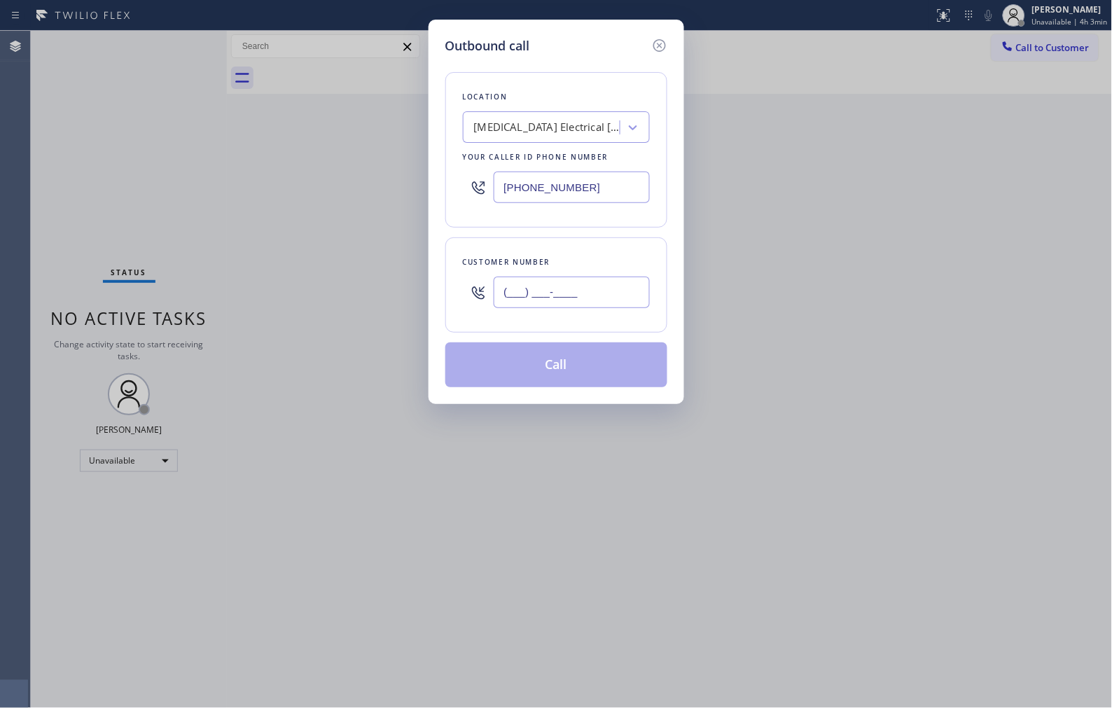
drag, startPoint x: 566, startPoint y: 291, endPoint x: 429, endPoint y: 281, distance: 137.6
click at [429, 281] on div "Outbound call Location [MEDICAL_DATA] Electrical [GEOGRAPHIC_DATA][PERSON_NAME]…" at bounding box center [557, 212] width 256 height 384
paste input "310) 748-2012"
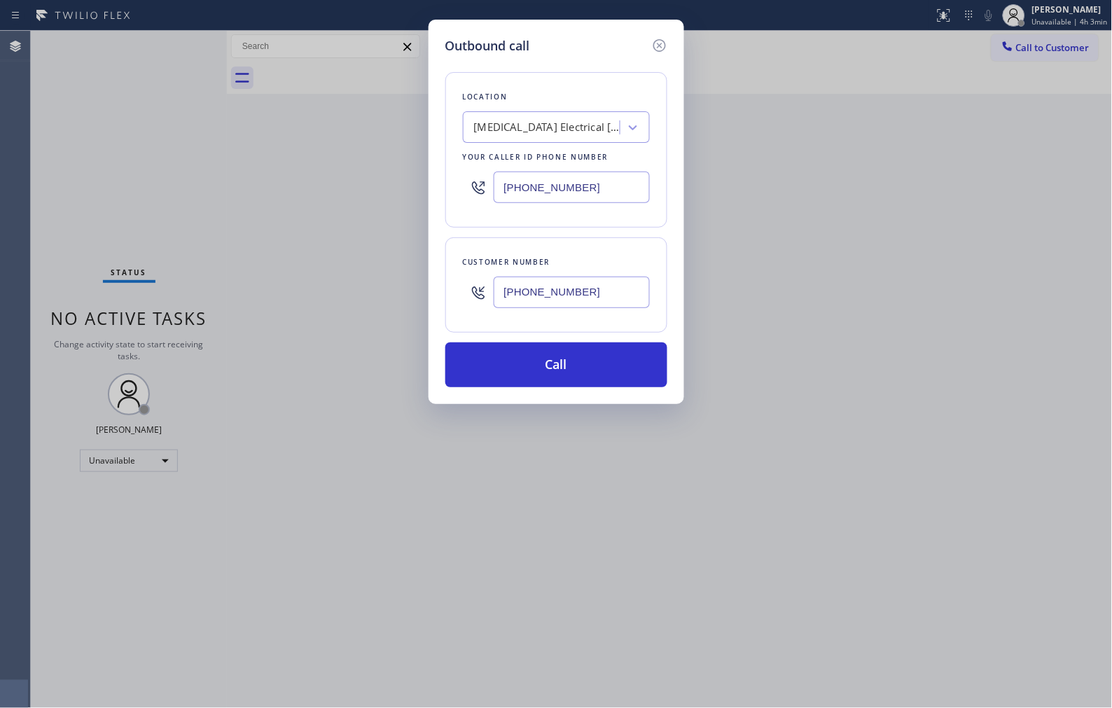
type input "[PHONE_NUMBER]"
click at [579, 347] on button "Call" at bounding box center [556, 364] width 222 height 45
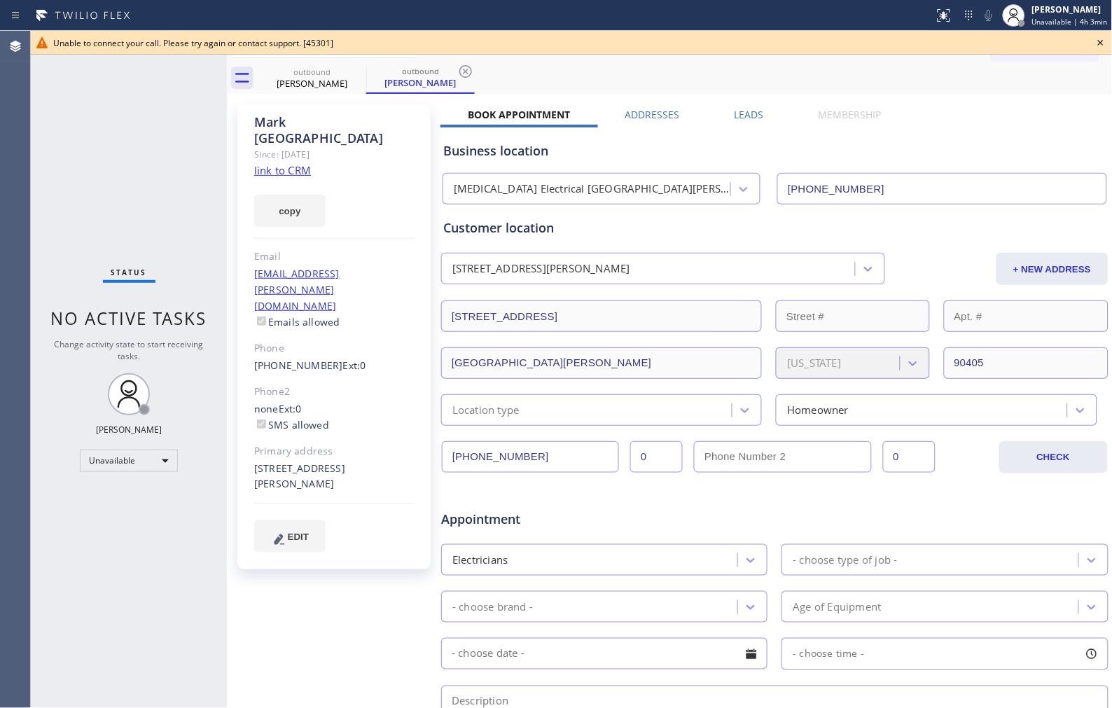
type input "[PHONE_NUMBER]"
click at [464, 69] on icon at bounding box center [465, 71] width 17 height 17
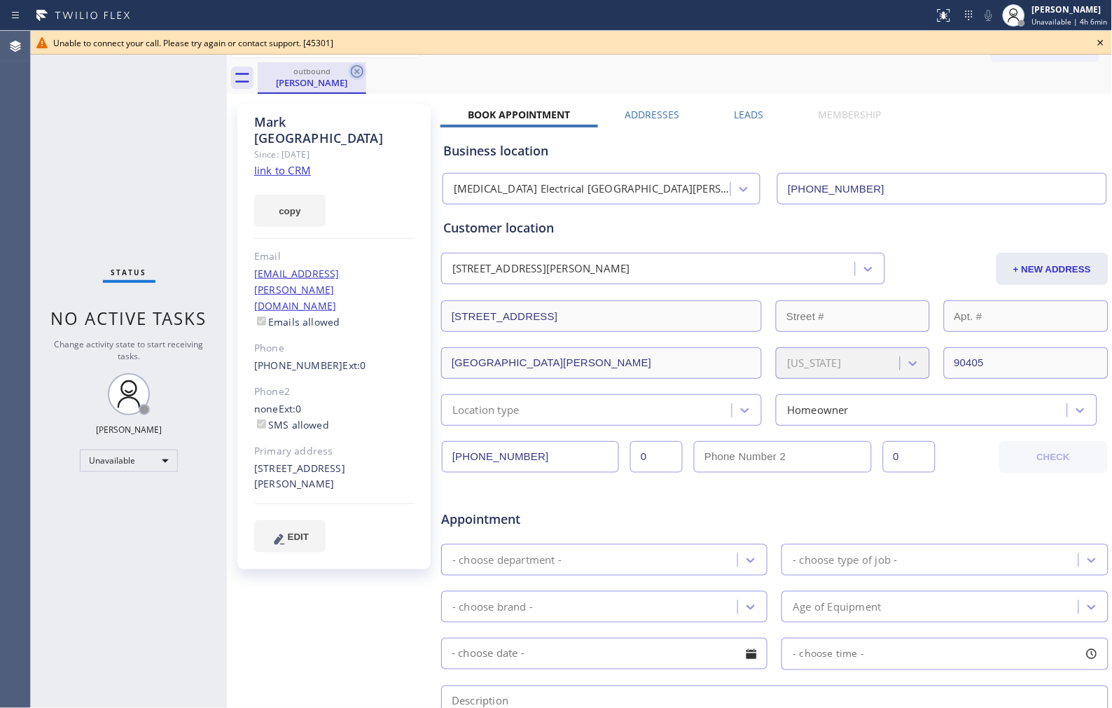
click at [355, 73] on icon at bounding box center [357, 71] width 17 height 17
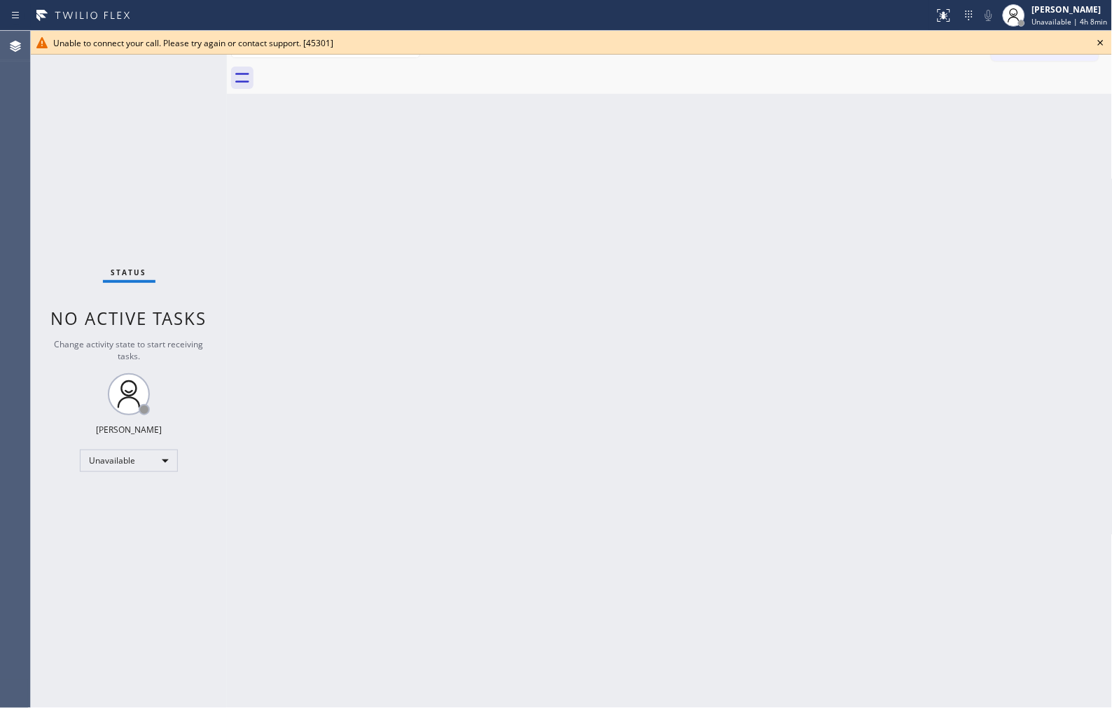
click at [559, 168] on div "Back to Dashboard Change Sender ID Customers Technicians Select a contact Outbo…" at bounding box center [670, 369] width 886 height 677
click at [1101, 43] on icon at bounding box center [1101, 43] width 6 height 6
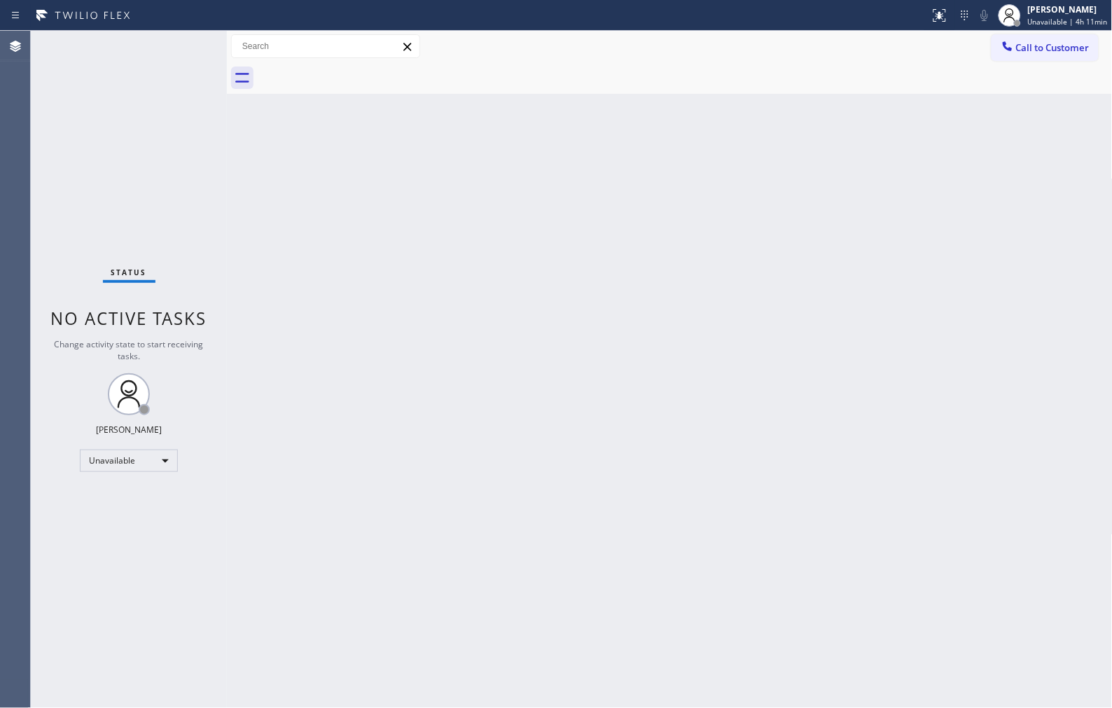
click at [786, 455] on div "Back to Dashboard Change Sender ID Customers Technicians Select a contact Outbo…" at bounding box center [670, 369] width 886 height 677
drag, startPoint x: 1080, startPoint y: 56, endPoint x: 1017, endPoint y: 17, distance: 74.8
click at [1077, 57] on button "Call to Customer" at bounding box center [1044, 47] width 107 height 27
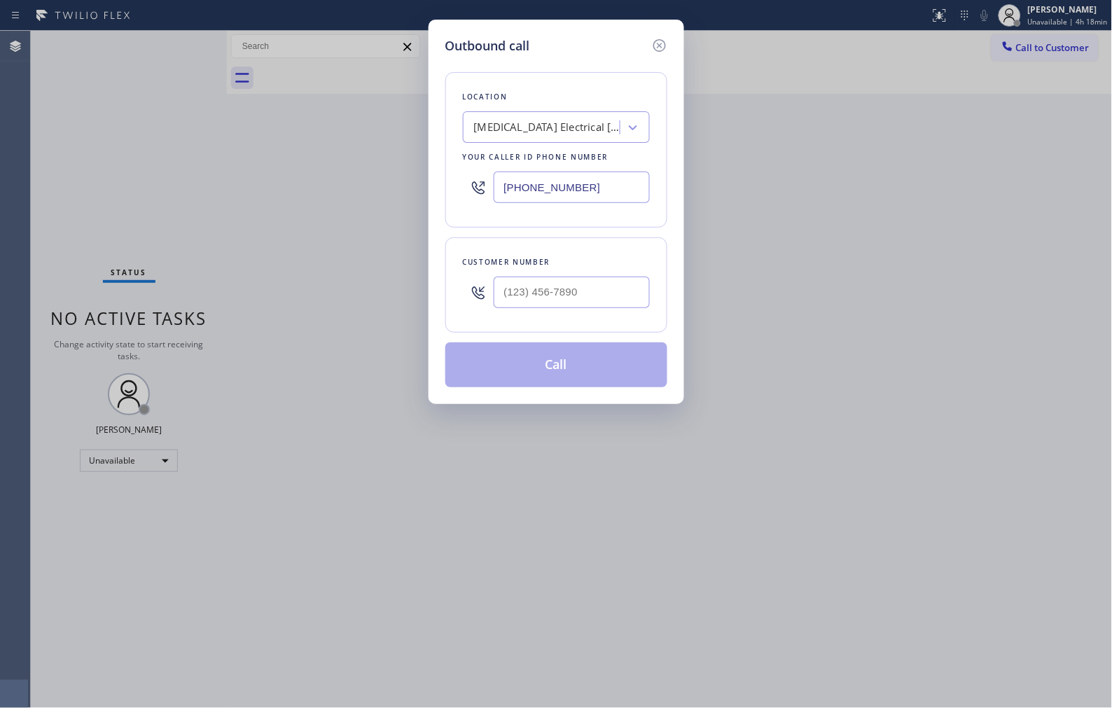
drag, startPoint x: 591, startPoint y: 185, endPoint x: 297, endPoint y: 170, distance: 294.4
click at [357, 170] on div "Outbound call Location [MEDICAL_DATA] Electrical [GEOGRAPHIC_DATA][PERSON_NAME]…" at bounding box center [556, 354] width 1112 height 708
paste input "714) 613-0743"
type input "[PHONE_NUMBER]"
drag, startPoint x: 611, startPoint y: 309, endPoint x: 335, endPoint y: 288, distance: 276.7
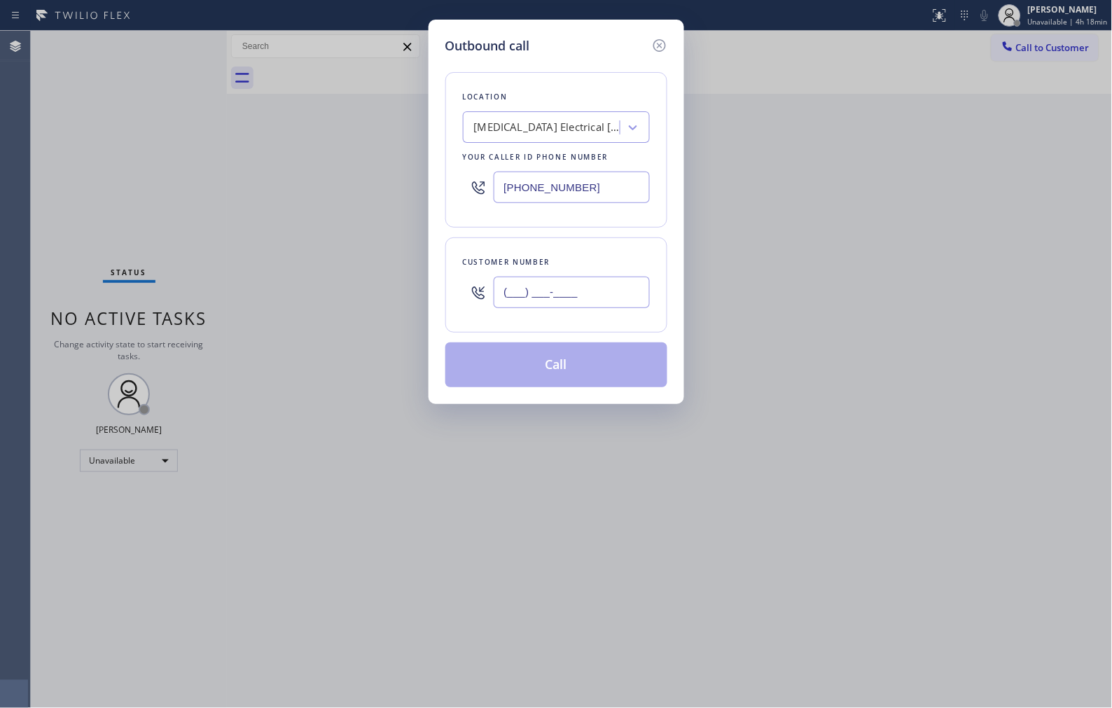
click at [342, 298] on div "Outbound call Location [MEDICAL_DATA] Electrical [GEOGRAPHIC_DATA] Your caller …" at bounding box center [556, 354] width 1112 height 708
paste input "714) 724-2872"
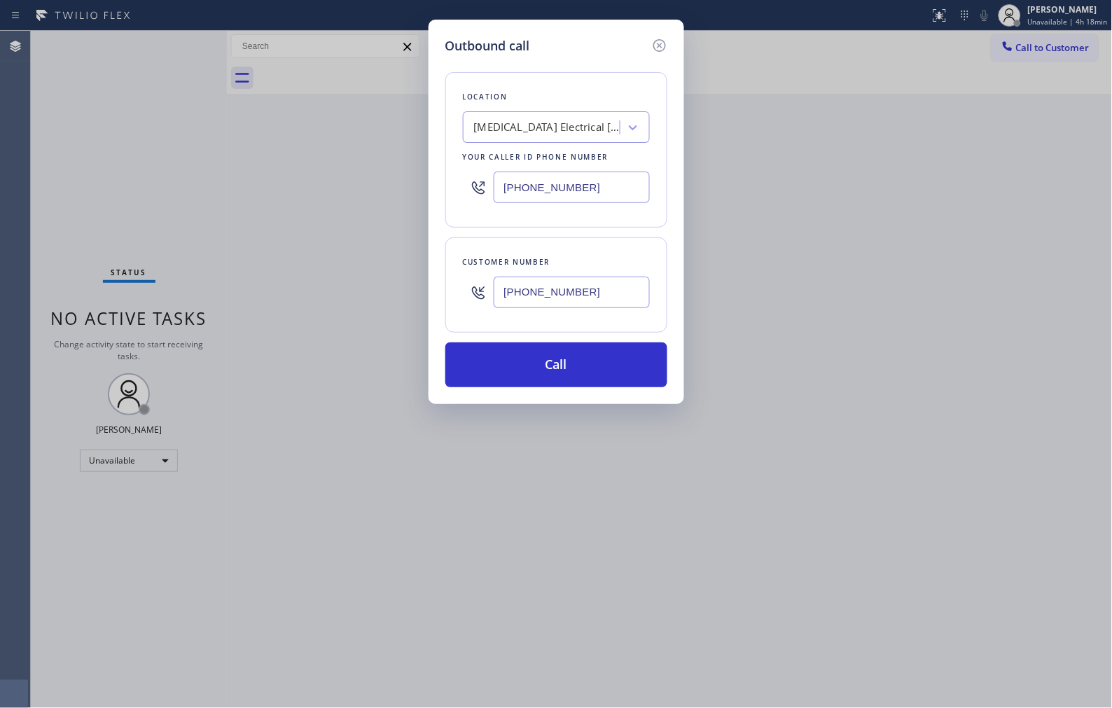
type input "[PHONE_NUMBER]"
click at [620, 379] on button "Call" at bounding box center [556, 364] width 222 height 45
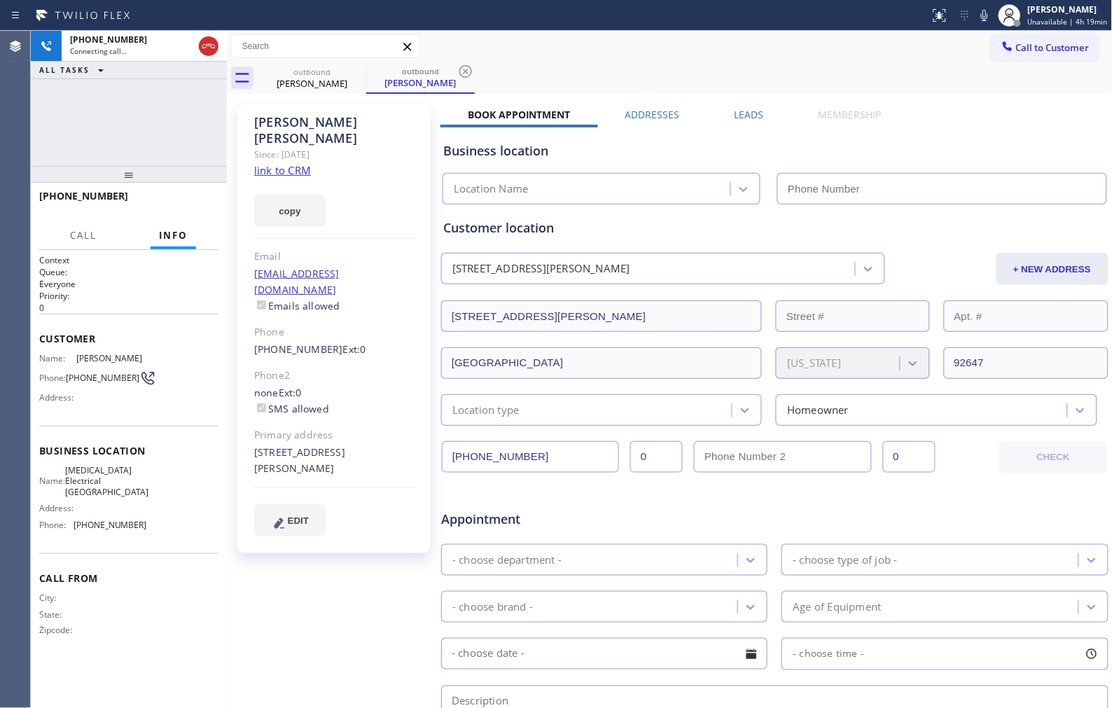
type input "[PHONE_NUMBER]"
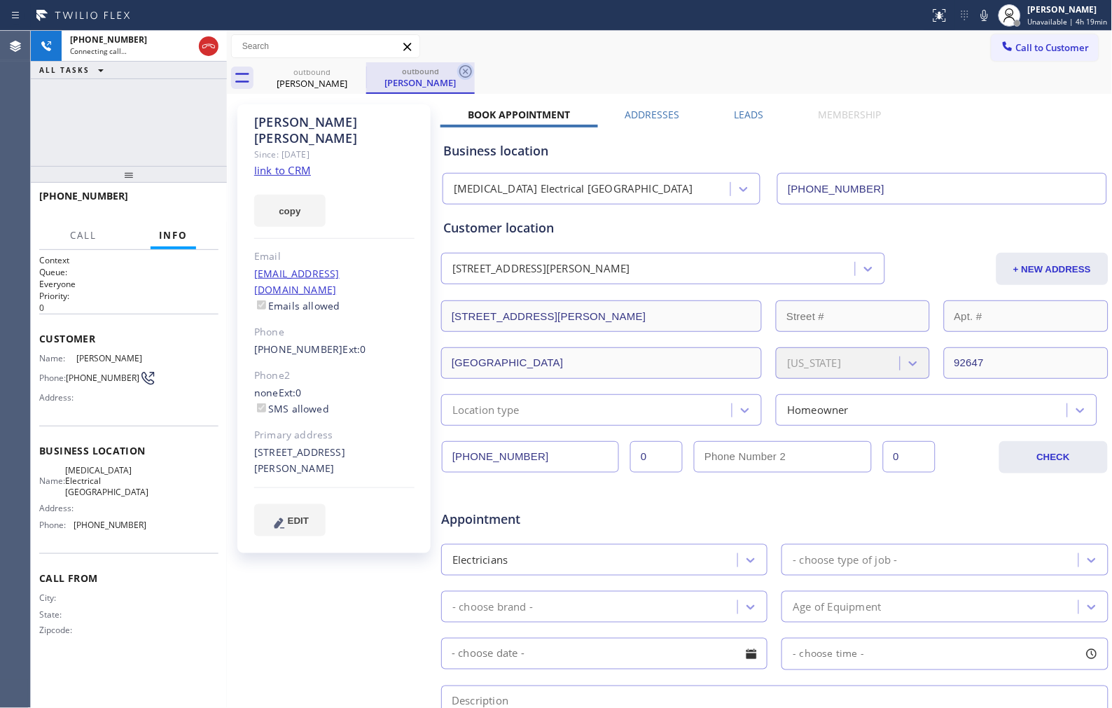
click at [467, 74] on icon at bounding box center [465, 71] width 13 height 13
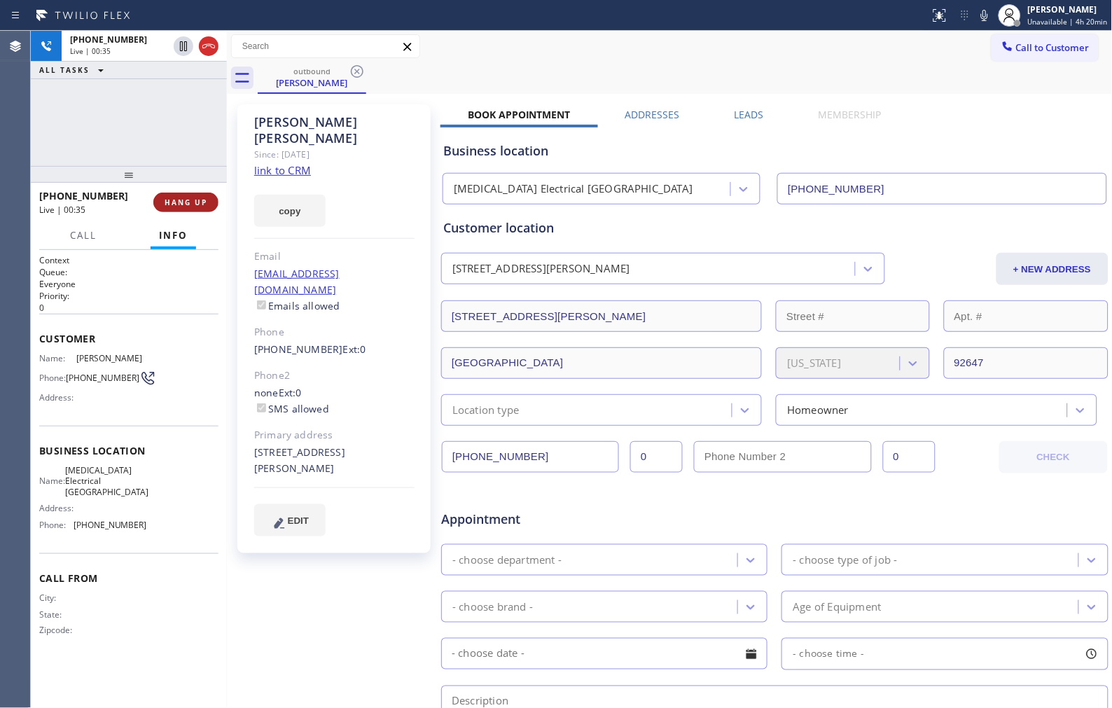
click at [185, 203] on span "HANG UP" at bounding box center [186, 202] width 43 height 10
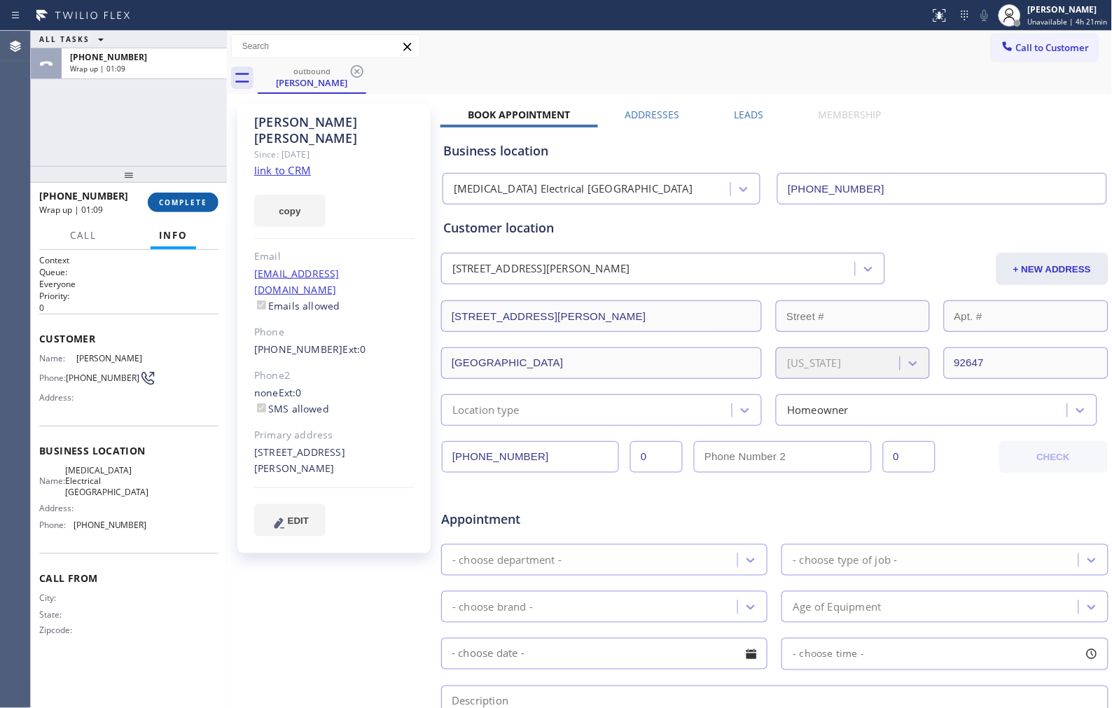
click at [196, 206] on span "COMPLETE" at bounding box center [183, 202] width 48 height 10
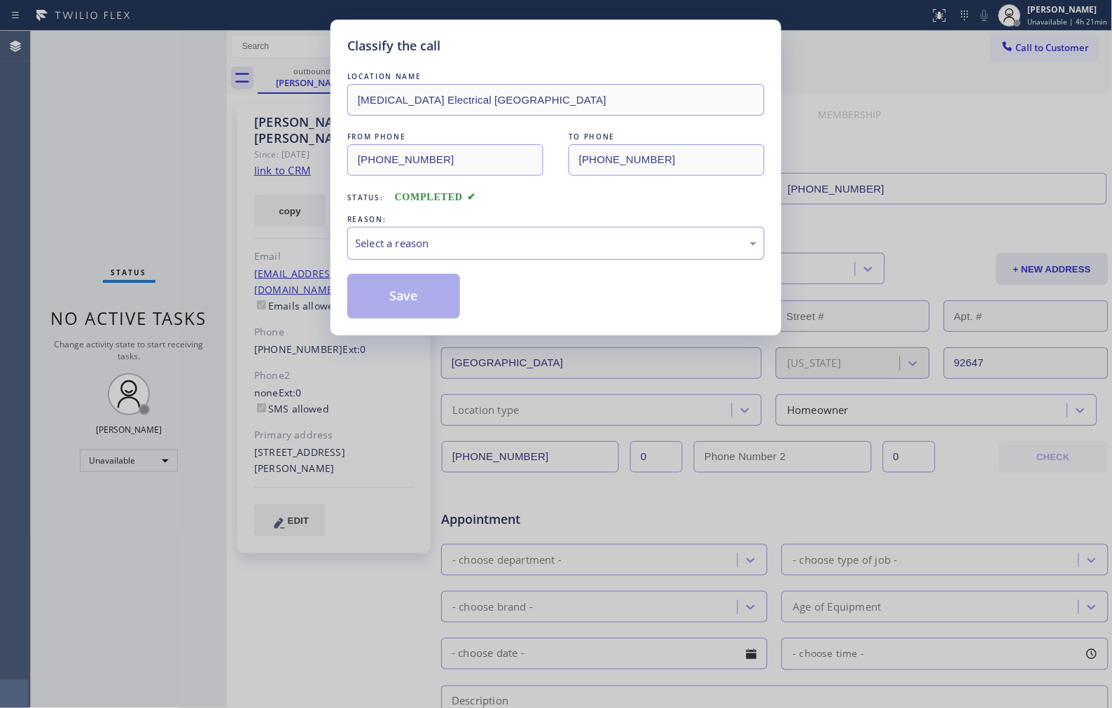
drag, startPoint x: 578, startPoint y: 247, endPoint x: 554, endPoint y: 256, distance: 25.9
click at [573, 248] on div "Select a reason" at bounding box center [556, 243] width 402 height 16
click at [419, 296] on button "Save" at bounding box center [403, 296] width 113 height 45
